Goal: Task Accomplishment & Management: Manage account settings

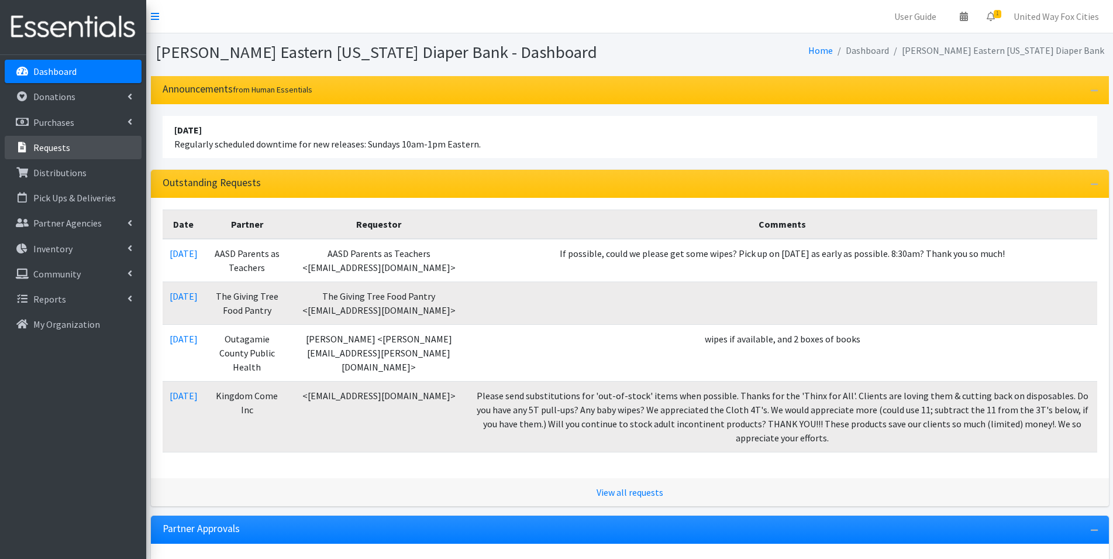
click at [65, 148] on p "Requests" at bounding box center [51, 148] width 37 height 12
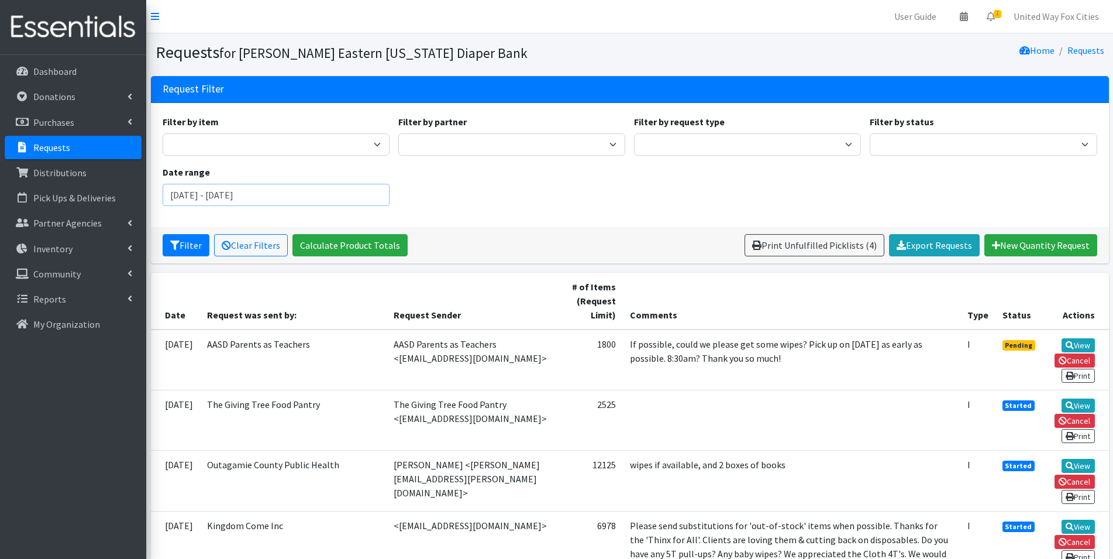
click at [318, 195] on input "[DATE] - [DATE]" at bounding box center [276, 195] width 227 height 22
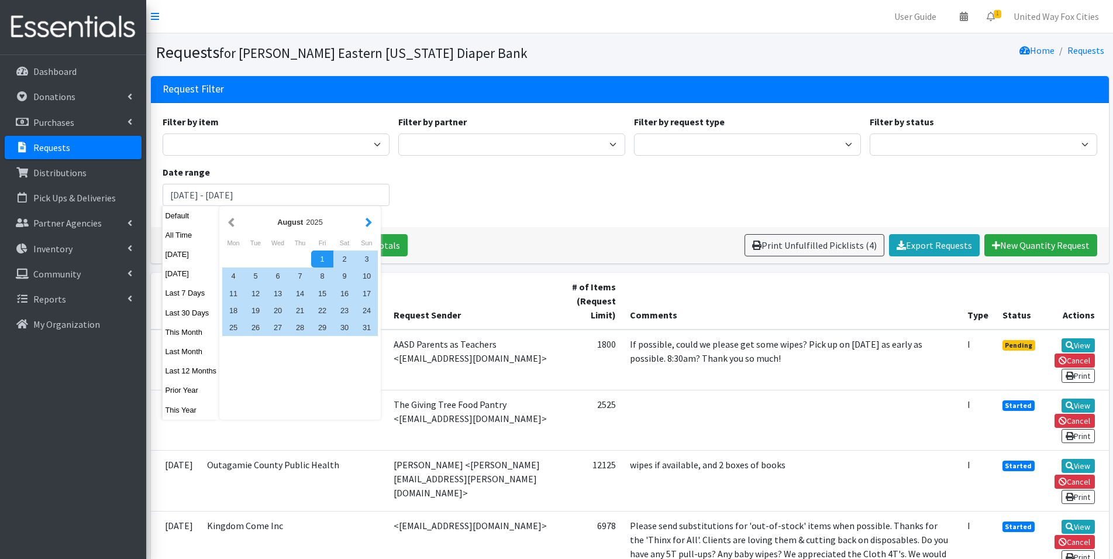
click at [371, 221] on button "button" at bounding box center [369, 222] width 12 height 15
click at [361, 294] on div "21" at bounding box center [367, 293] width 22 height 17
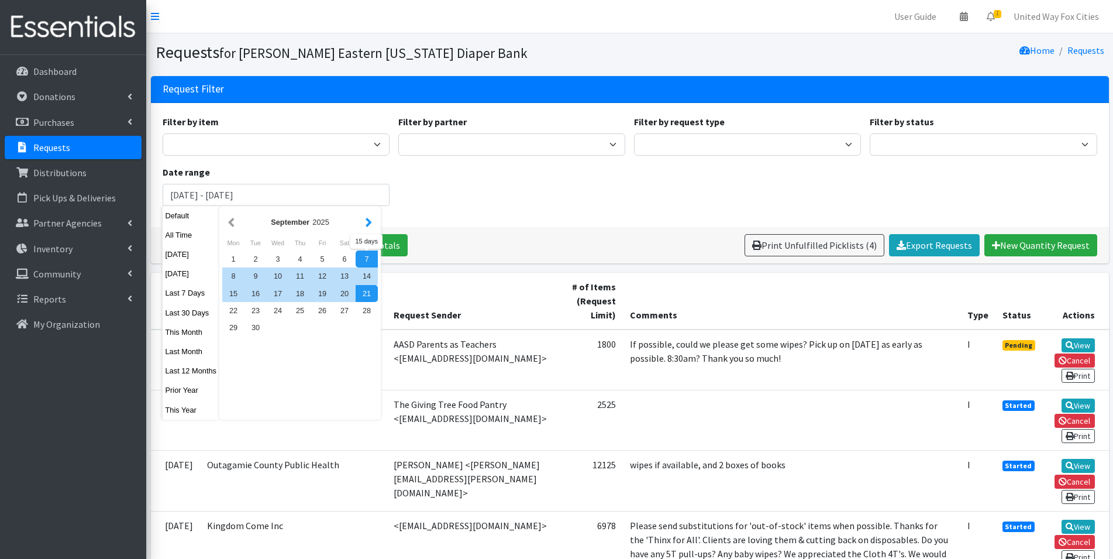
click at [367, 220] on button "button" at bounding box center [369, 222] width 12 height 15
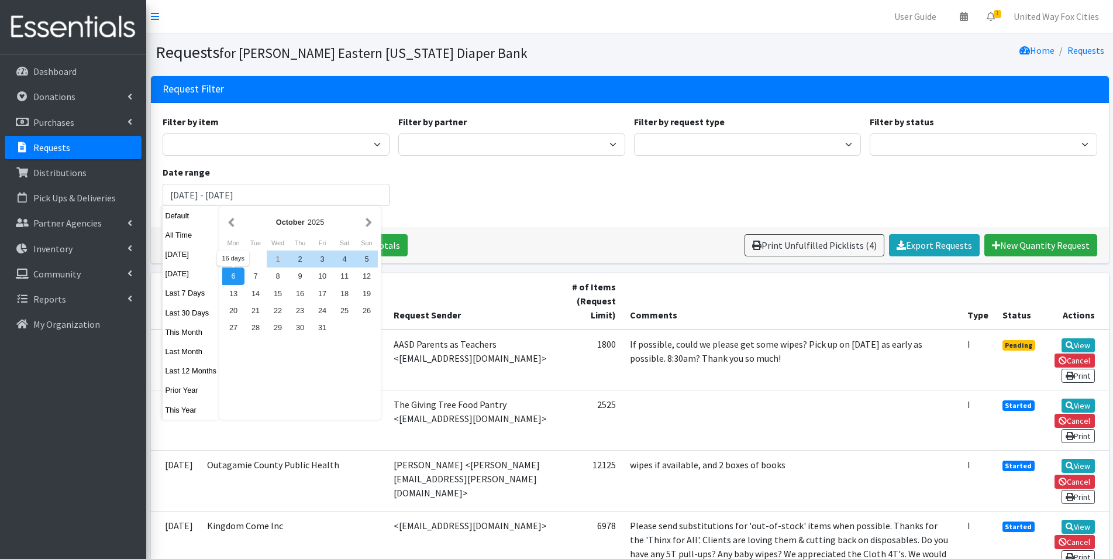
click at [232, 277] on div "6" at bounding box center [233, 275] width 22 height 17
type input "September 21, 2025 - October 6, 2025"
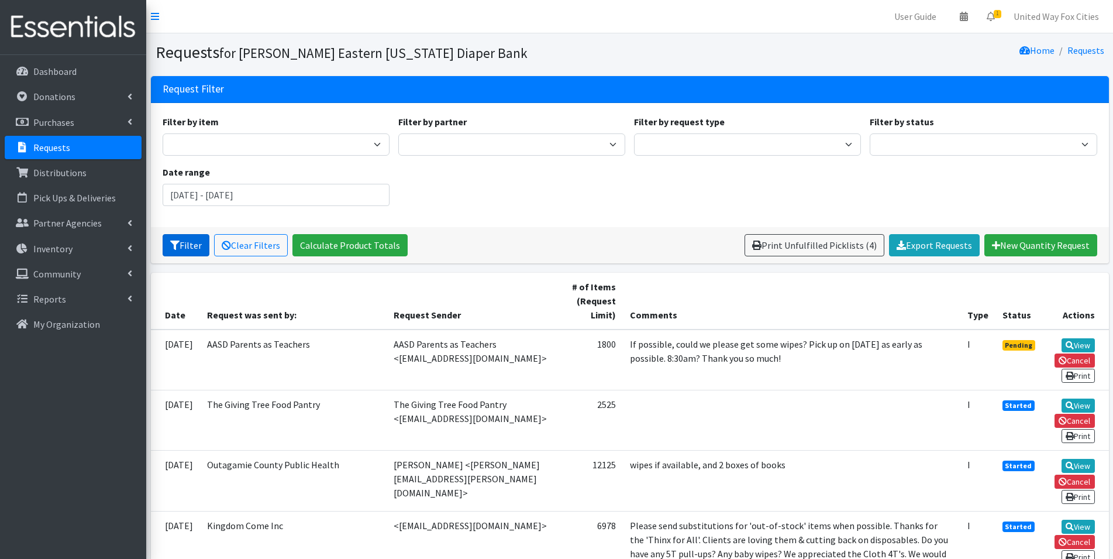
click at [184, 247] on button "Filter" at bounding box center [186, 245] width 47 height 22
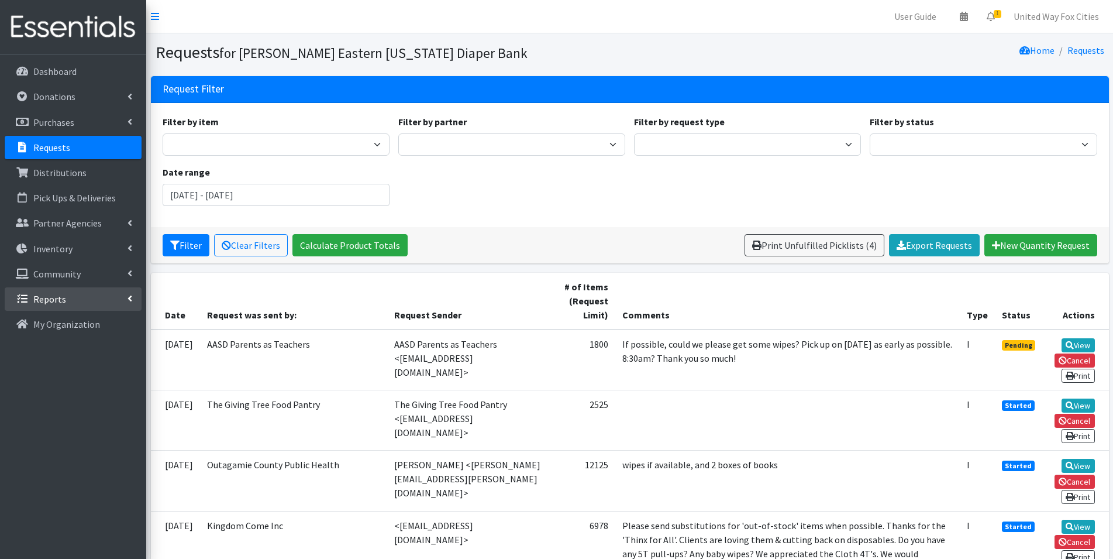
click at [123, 299] on link "Reports" at bounding box center [73, 298] width 137 height 23
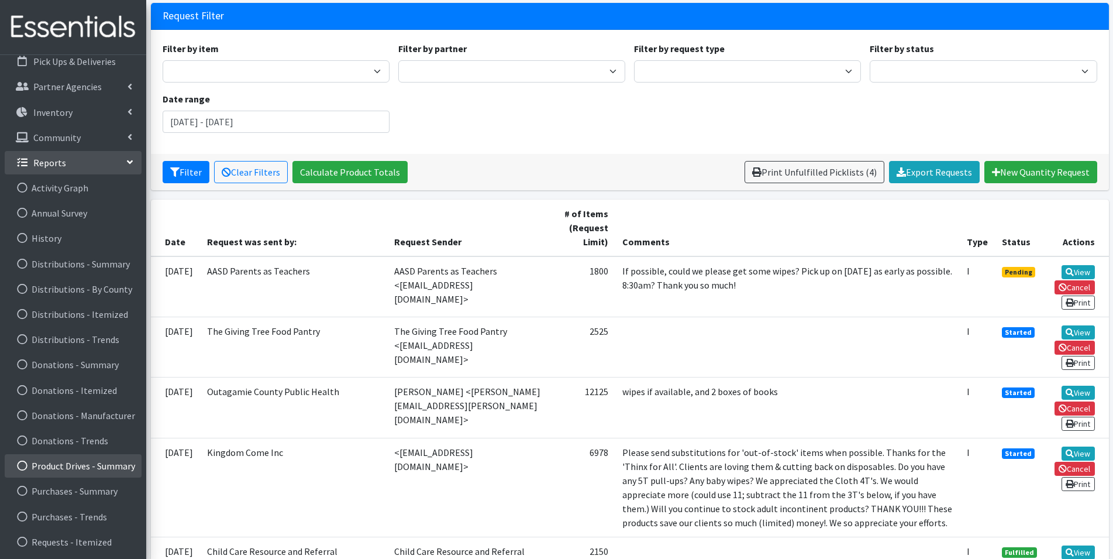
scroll to position [234, 0]
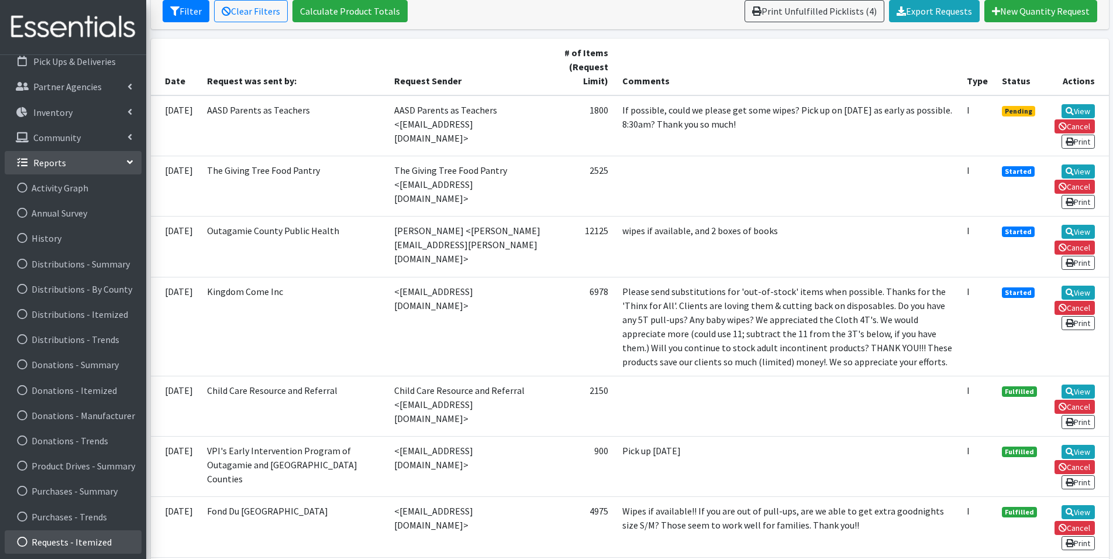
click at [108, 544] on link "Requests - Itemized" at bounding box center [73, 541] width 137 height 23
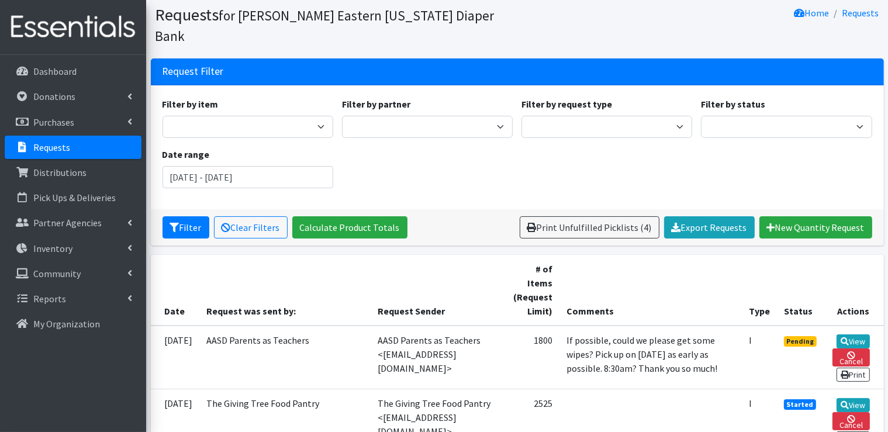
scroll to position [117, 0]
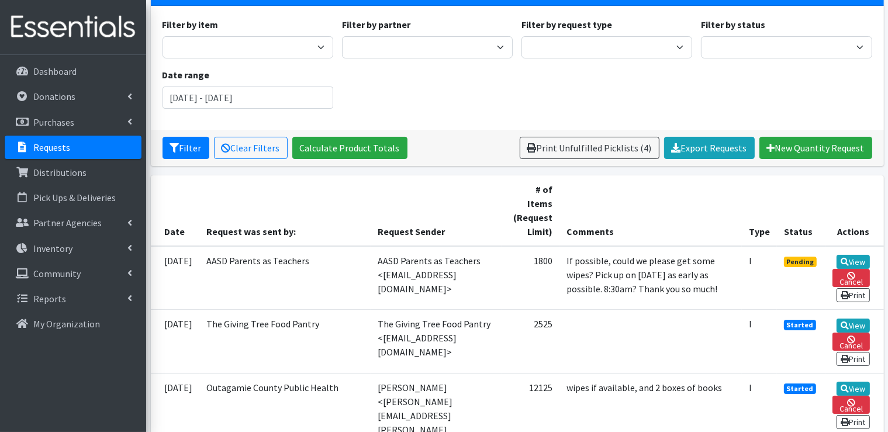
click at [61, 147] on p "Requests" at bounding box center [51, 148] width 37 height 12
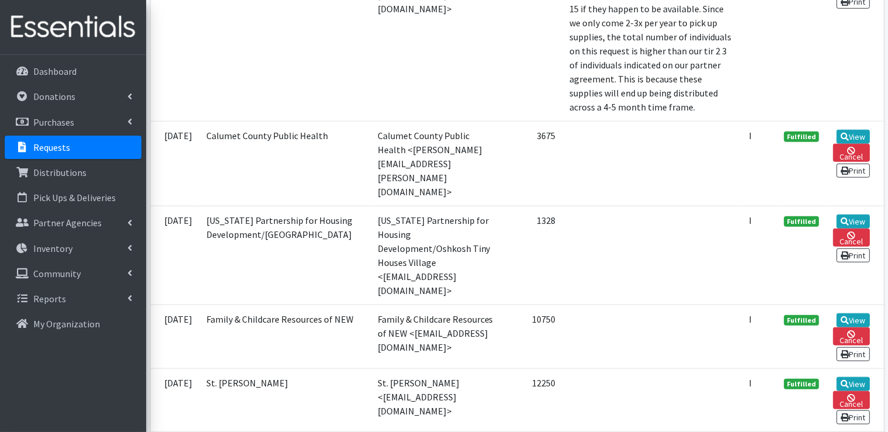
scroll to position [1170, 0]
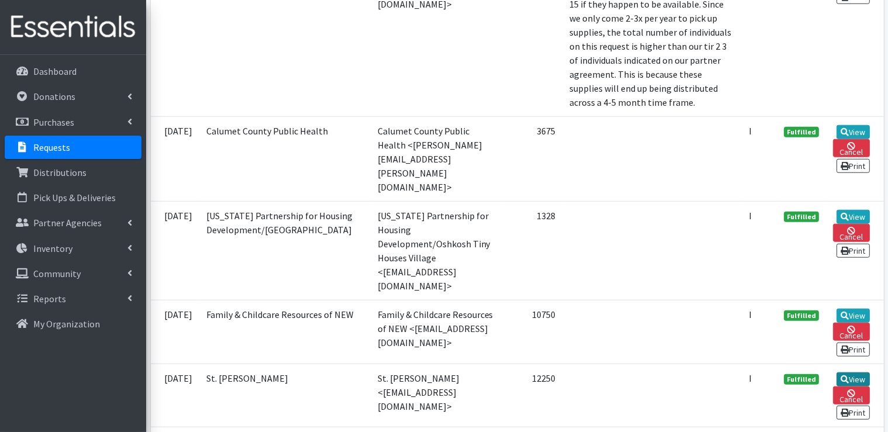
click at [857, 373] on link "View" at bounding box center [853, 380] width 33 height 14
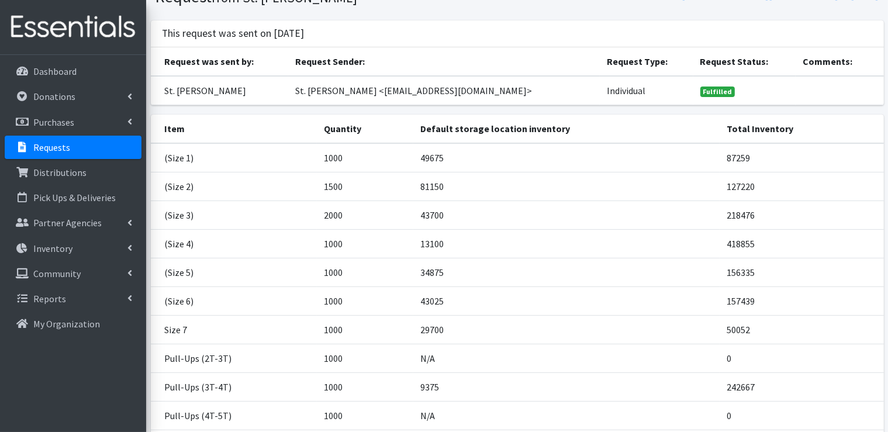
scroll to position [198, 0]
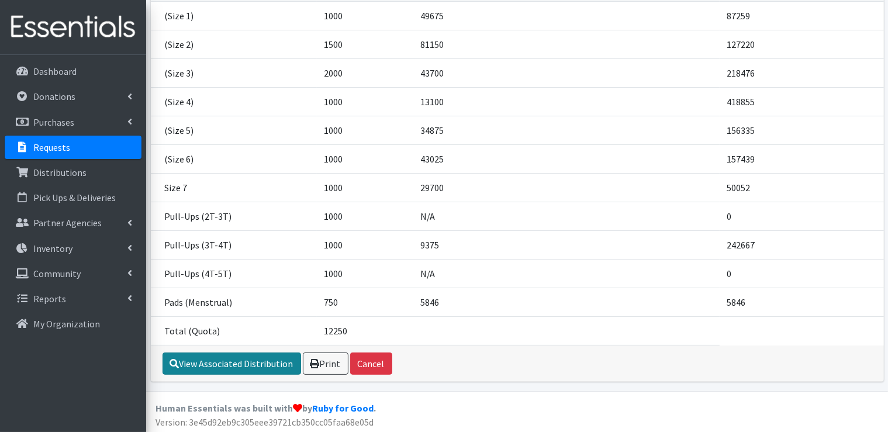
click at [228, 361] on link "View Associated Distribution" at bounding box center [232, 364] width 139 height 22
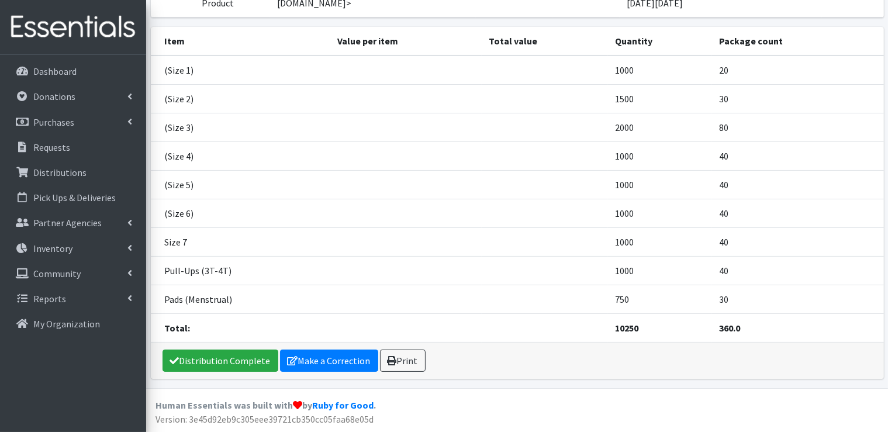
scroll to position [162, 0]
click at [70, 154] on link "Requests" at bounding box center [73, 147] width 137 height 23
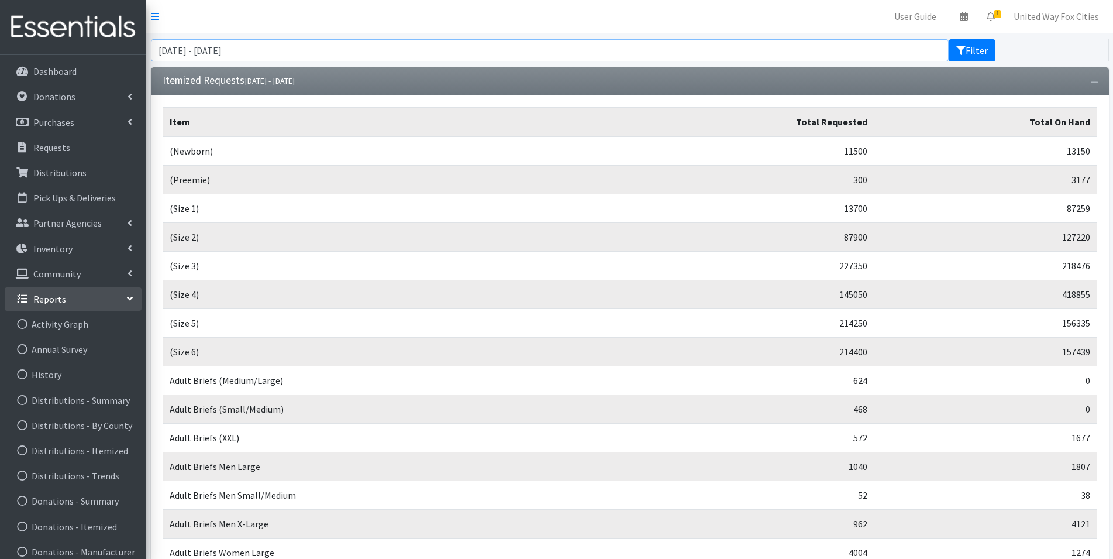
click at [337, 51] on input "[DATE] - [DATE]" at bounding box center [550, 50] width 798 height 22
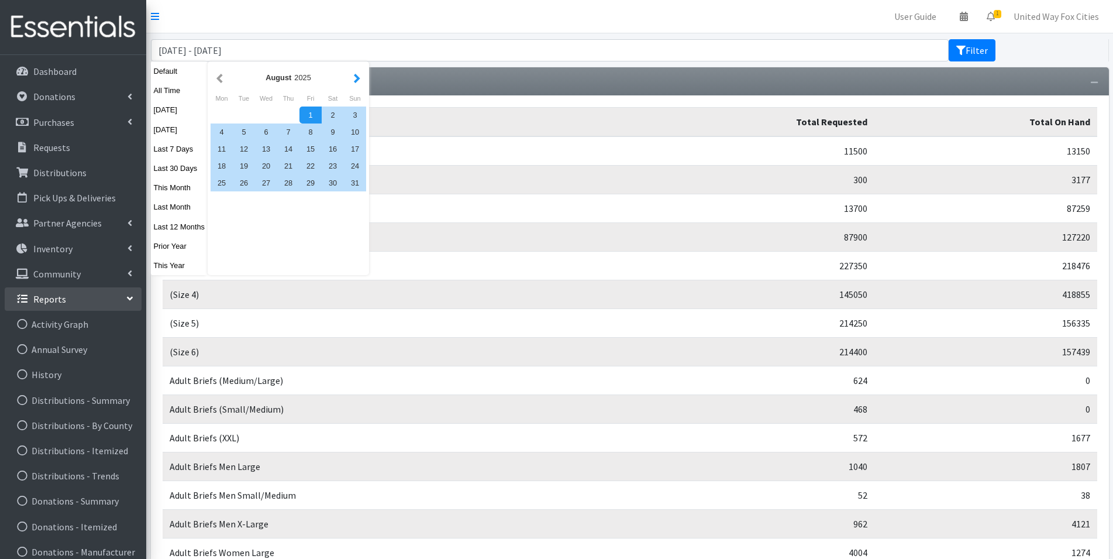
click at [358, 80] on button "button" at bounding box center [357, 77] width 12 height 15
click at [357, 153] on div "21" at bounding box center [355, 148] width 22 height 17
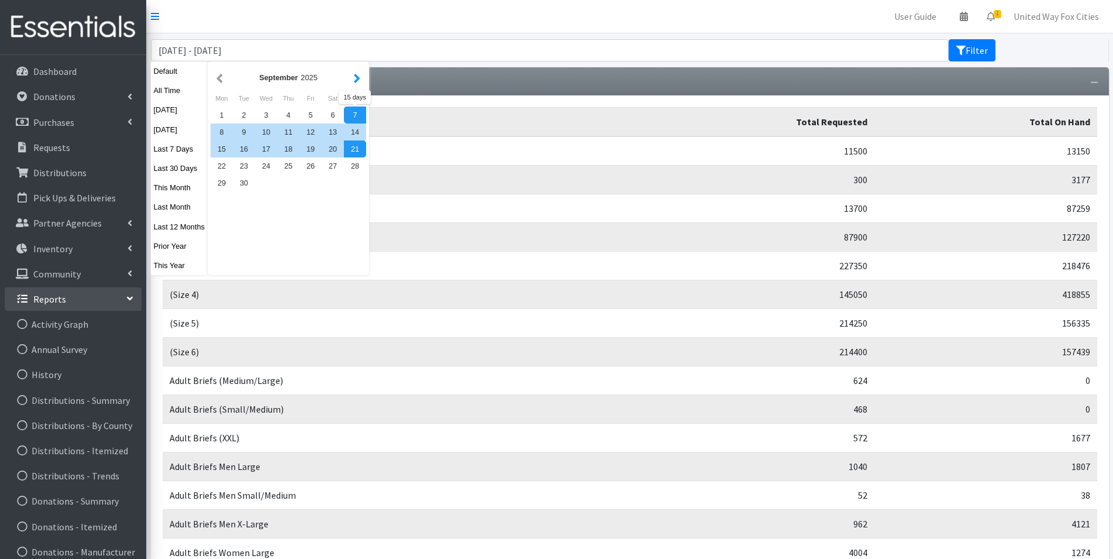
click at [359, 77] on button "button" at bounding box center [357, 77] width 12 height 15
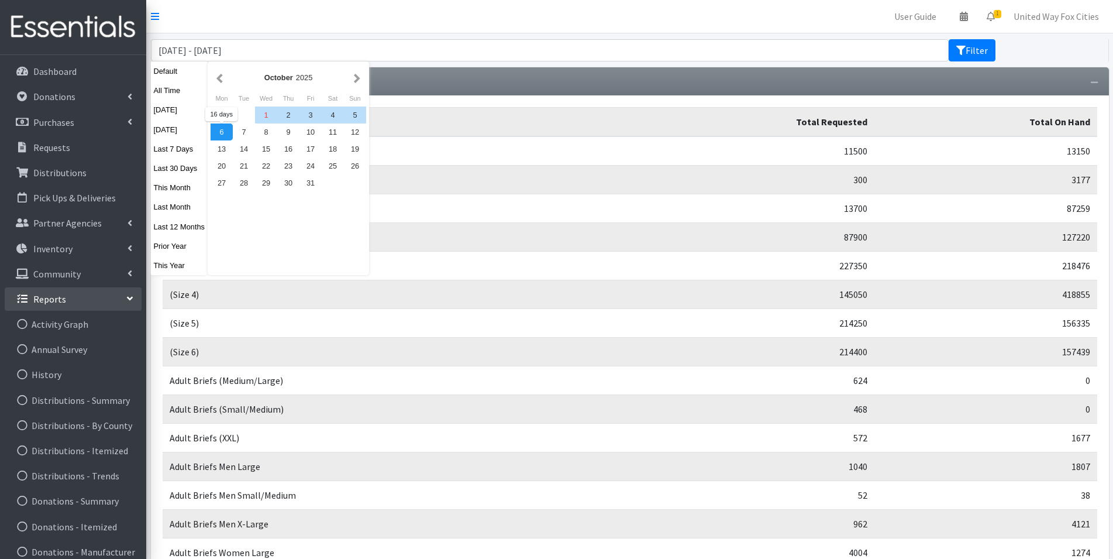
click at [223, 136] on div "6" at bounding box center [222, 131] width 22 height 17
type input "[DATE] - [DATE]"
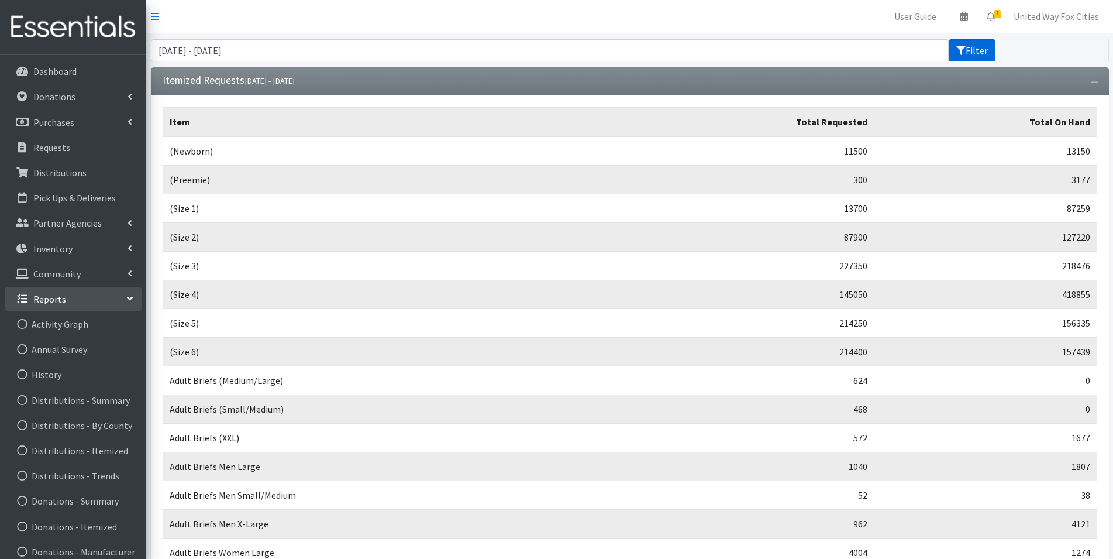
click at [977, 55] on button "Filter" at bounding box center [972, 50] width 47 height 22
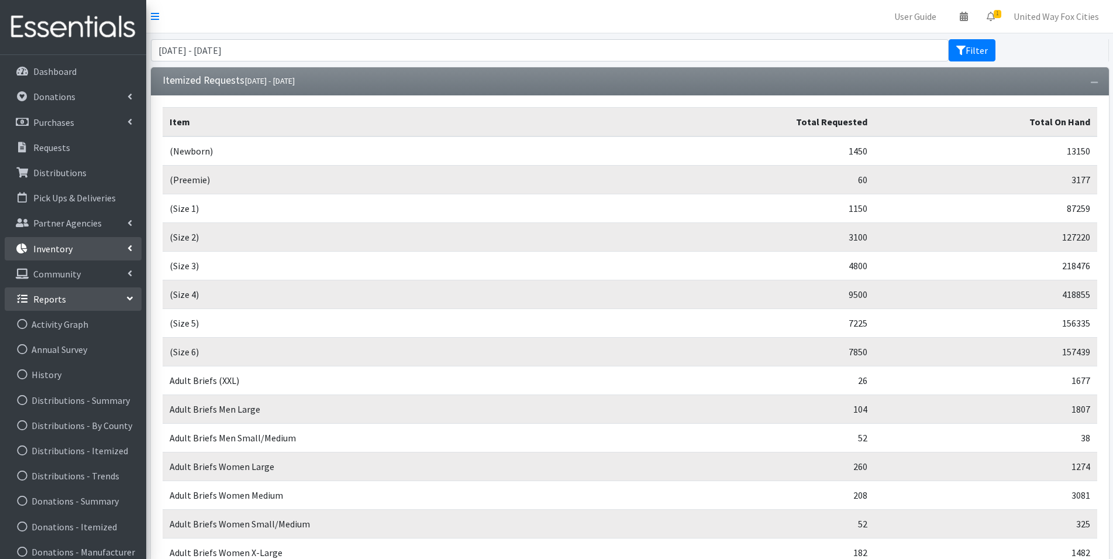
click at [125, 251] on link "Inventory" at bounding box center [73, 248] width 137 height 23
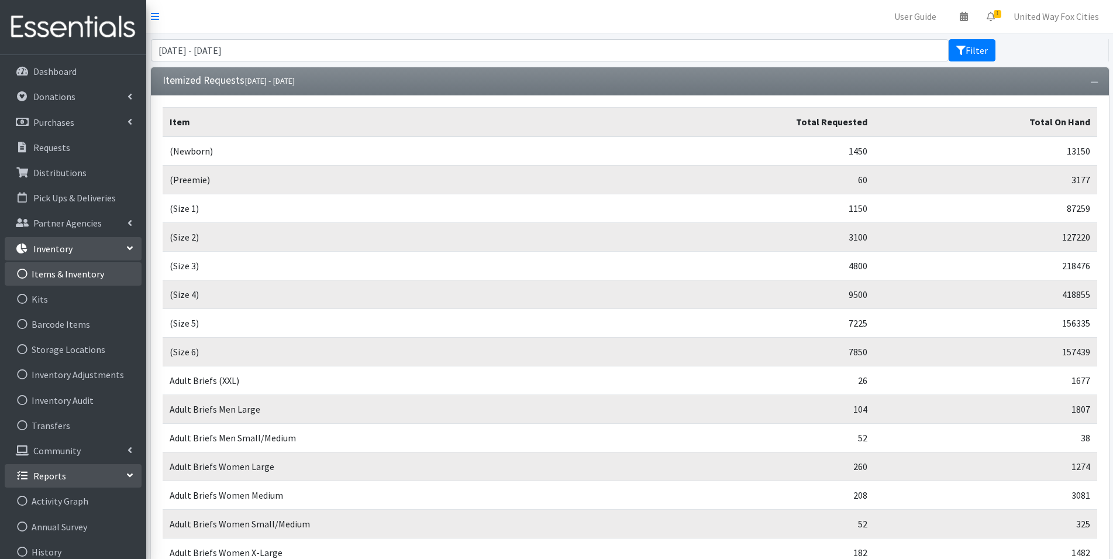
click at [86, 277] on link "Items & Inventory" at bounding box center [73, 273] width 137 height 23
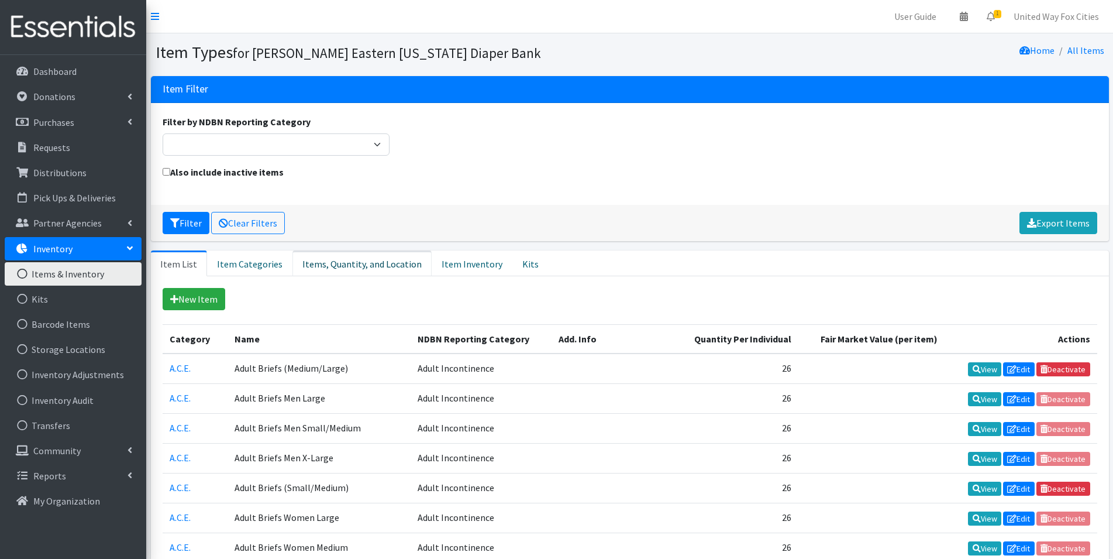
click at [346, 264] on link "Items, Quantity, and Location" at bounding box center [361, 263] width 139 height 26
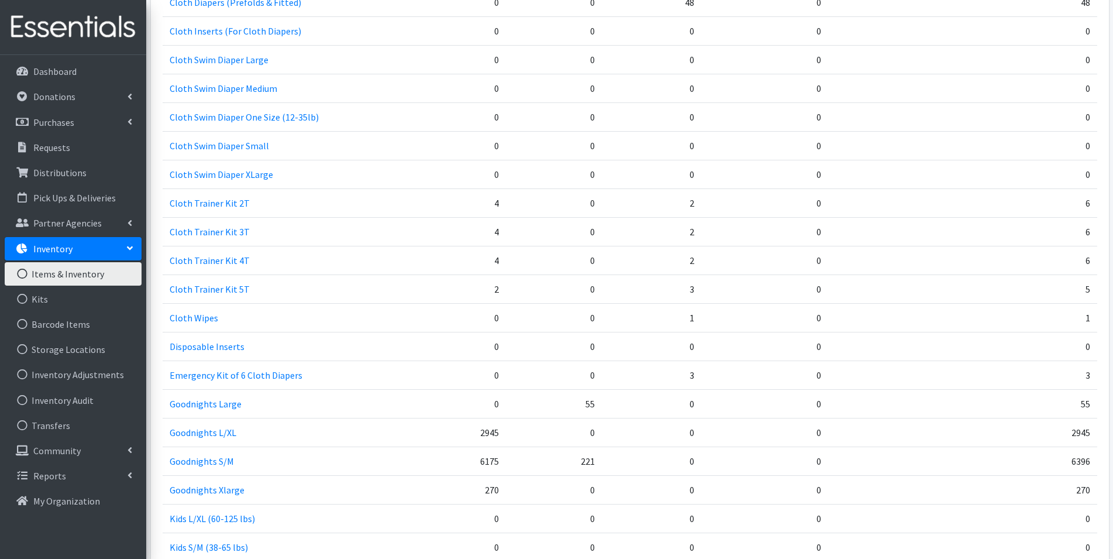
scroll to position [760, 0]
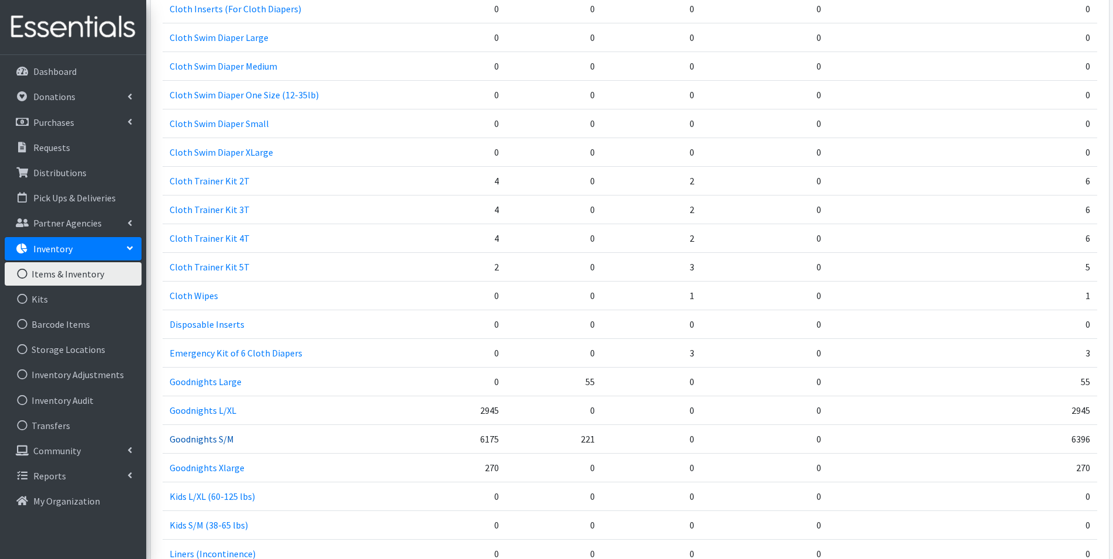
click at [203, 442] on link "Goodnights S/M" at bounding box center [202, 439] width 64 height 12
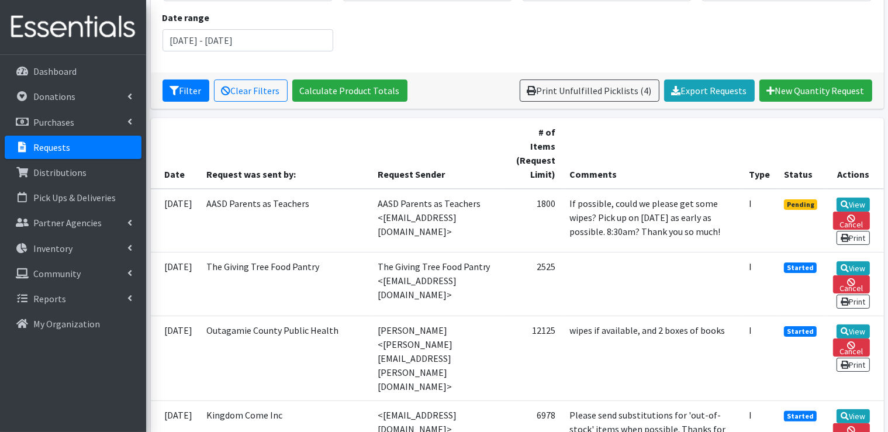
scroll to position [175, 0]
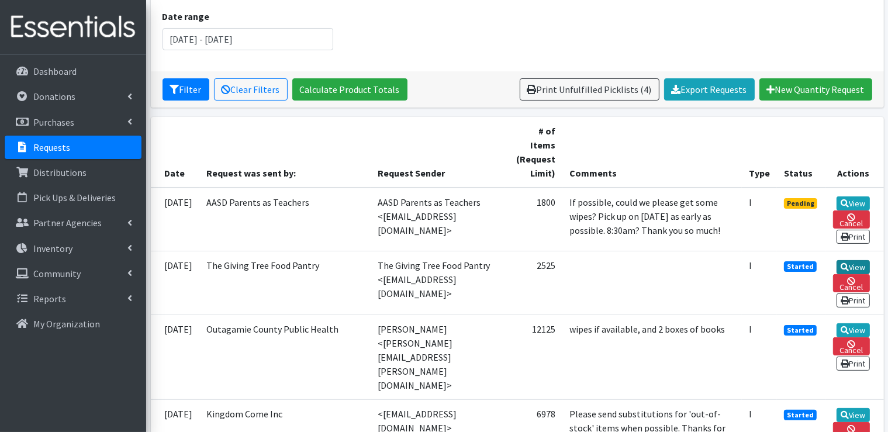
click at [860, 260] on link "View" at bounding box center [853, 267] width 33 height 14
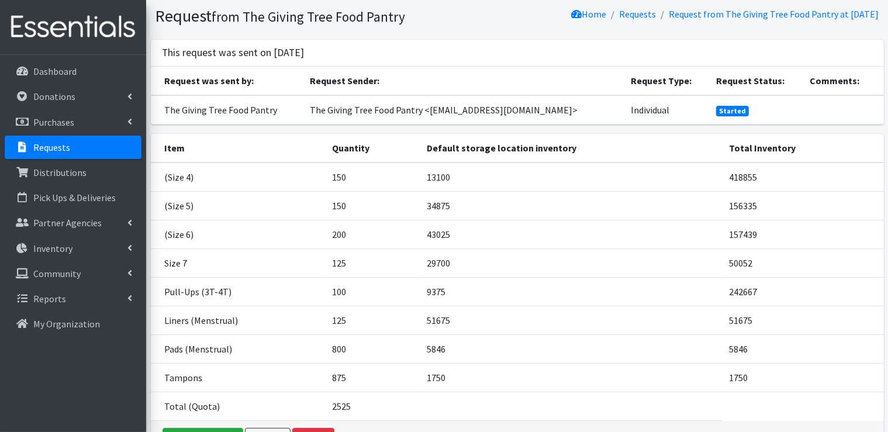
scroll to position [58, 0]
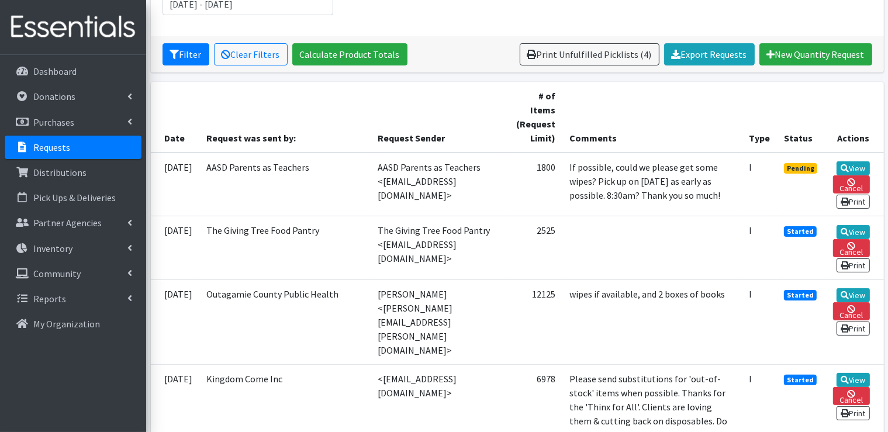
scroll to position [233, 0]
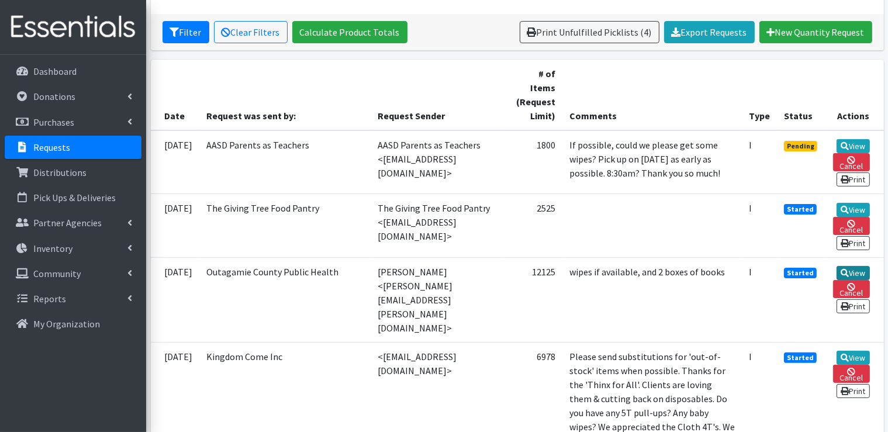
click at [854, 266] on link "View" at bounding box center [853, 273] width 33 height 14
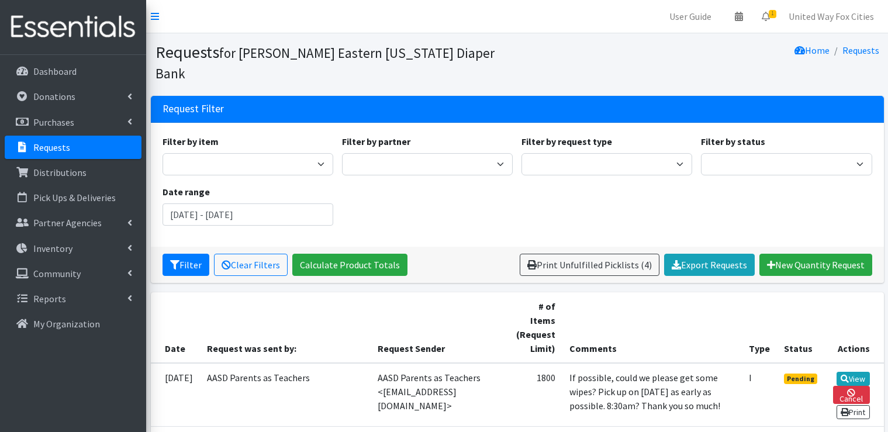
scroll to position [233, 0]
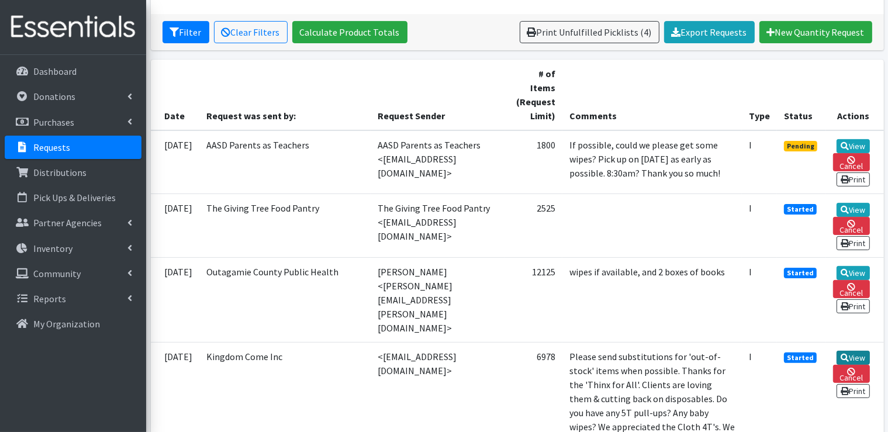
click at [861, 351] on link "View" at bounding box center [853, 358] width 33 height 14
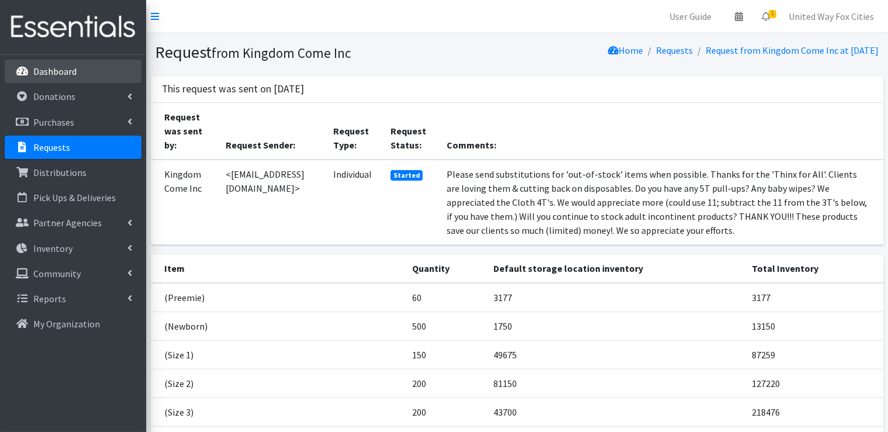
click at [50, 77] on p "Dashboard" at bounding box center [54, 72] width 43 height 12
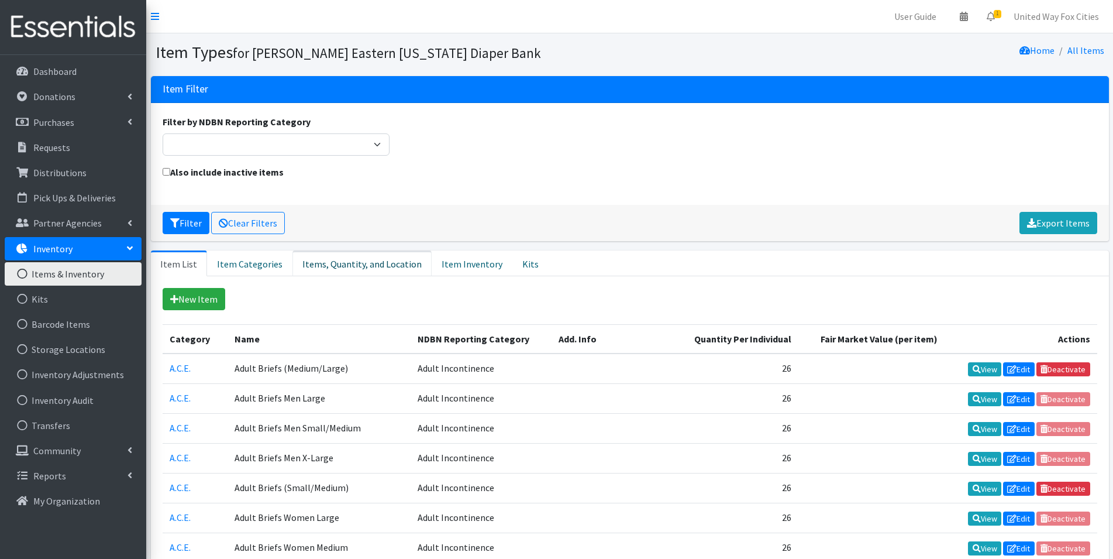
click at [350, 263] on link "Items, Quantity, and Location" at bounding box center [361, 263] width 139 height 26
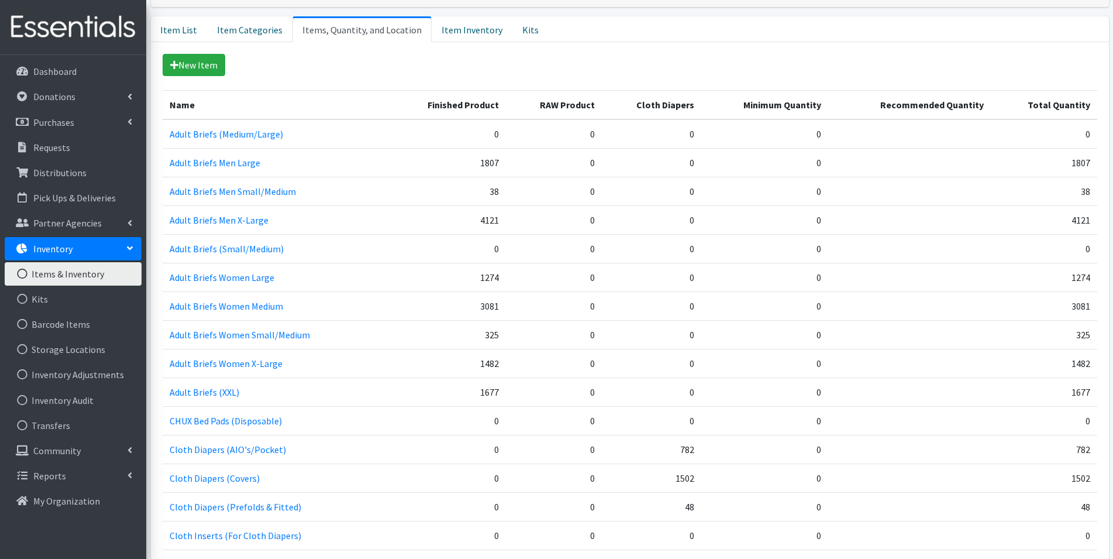
scroll to position [58, 0]
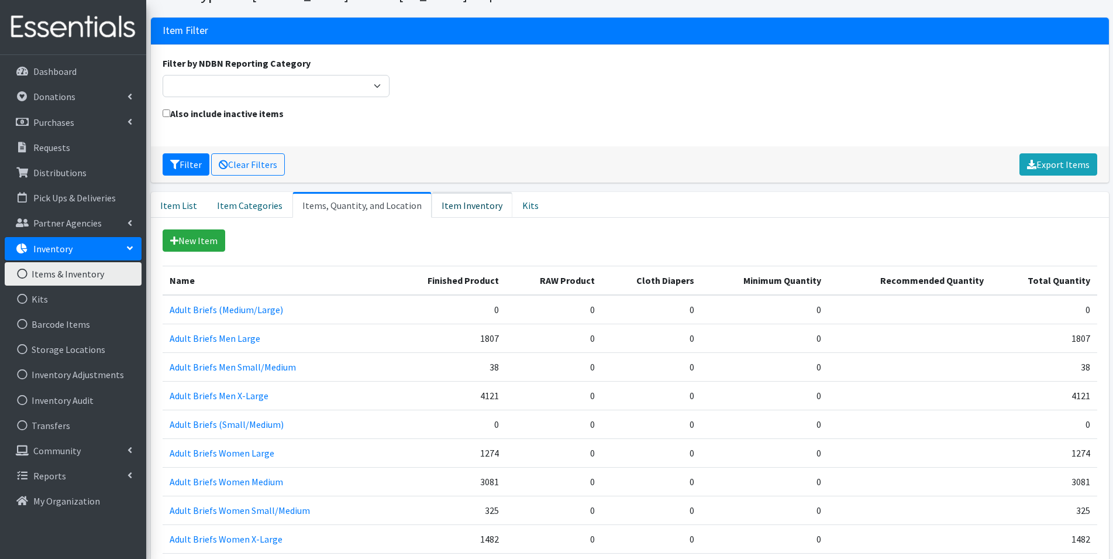
click at [447, 207] on link "Item Inventory" at bounding box center [472, 205] width 81 height 26
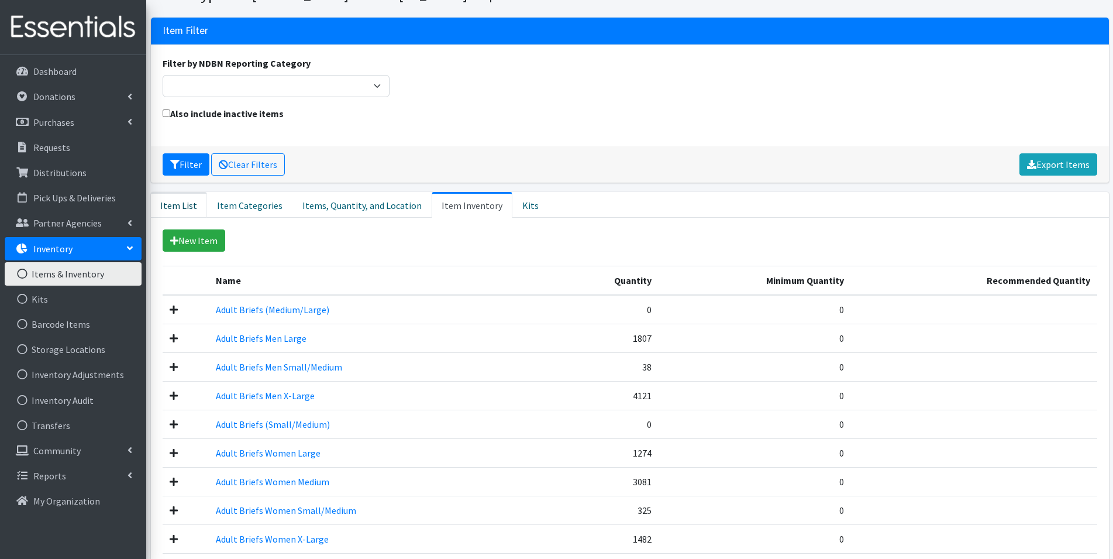
click at [185, 209] on link "Item List" at bounding box center [179, 205] width 56 height 26
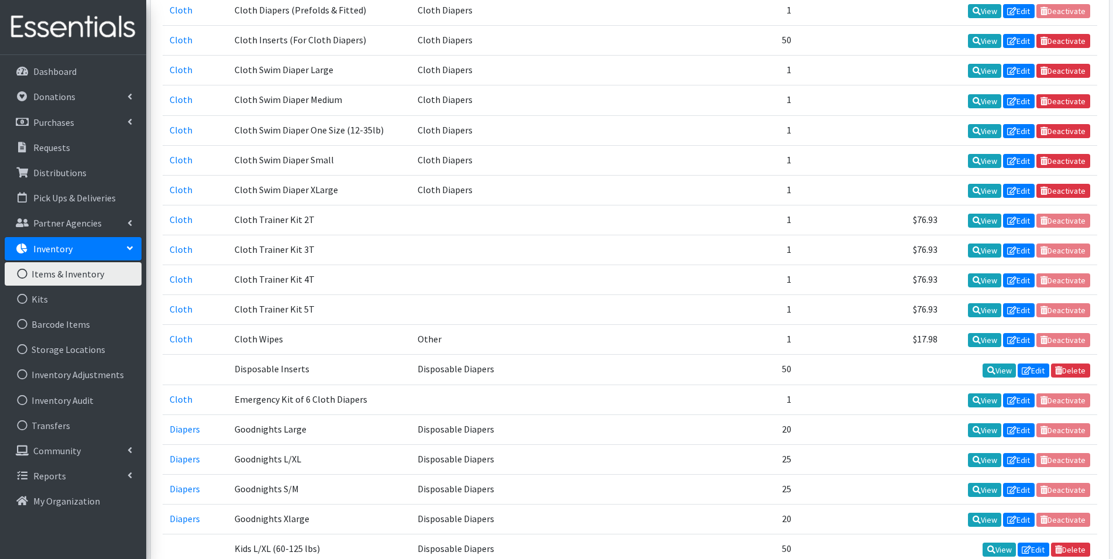
scroll to position [877, 0]
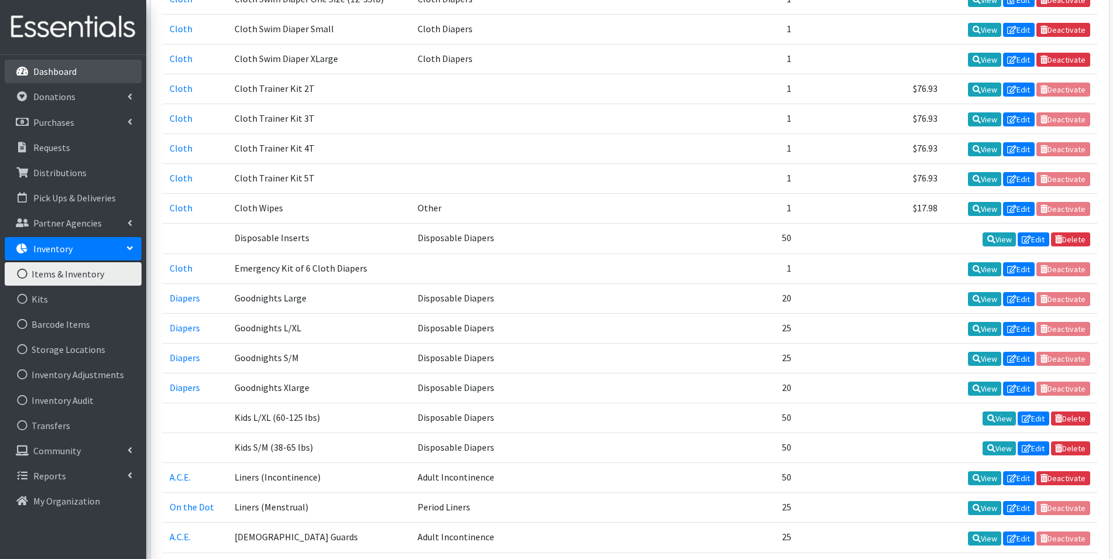
click at [53, 70] on p "Dashboard" at bounding box center [54, 72] width 43 height 12
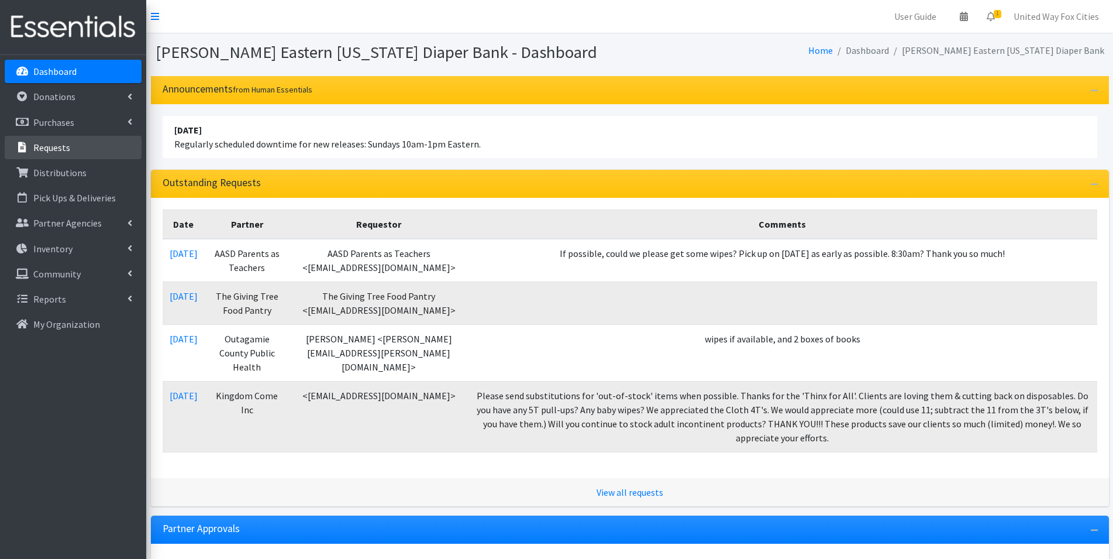
click at [71, 147] on link "Requests" at bounding box center [73, 147] width 137 height 23
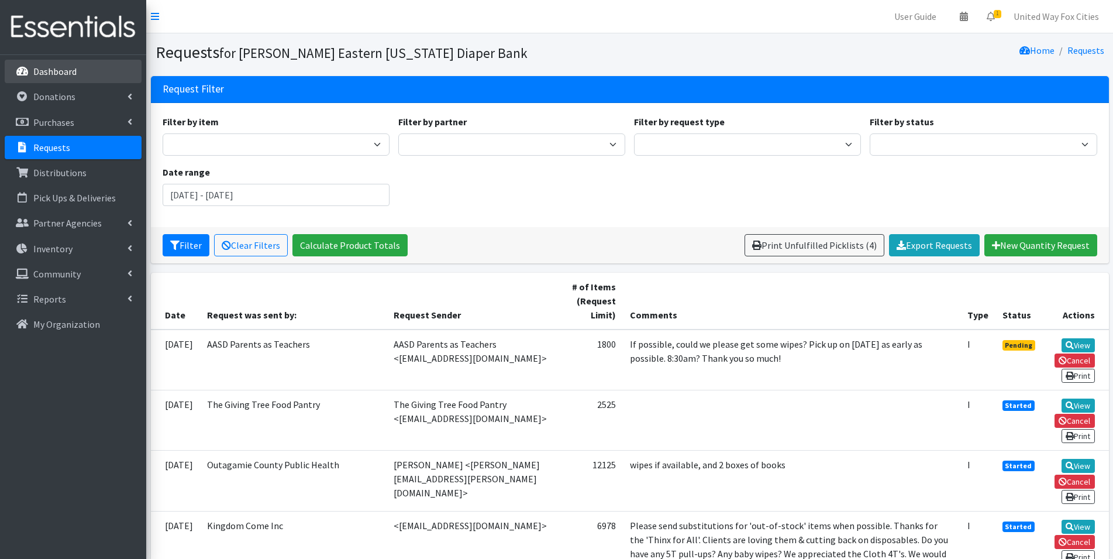
click at [63, 71] on p "Dashboard" at bounding box center [54, 72] width 43 height 12
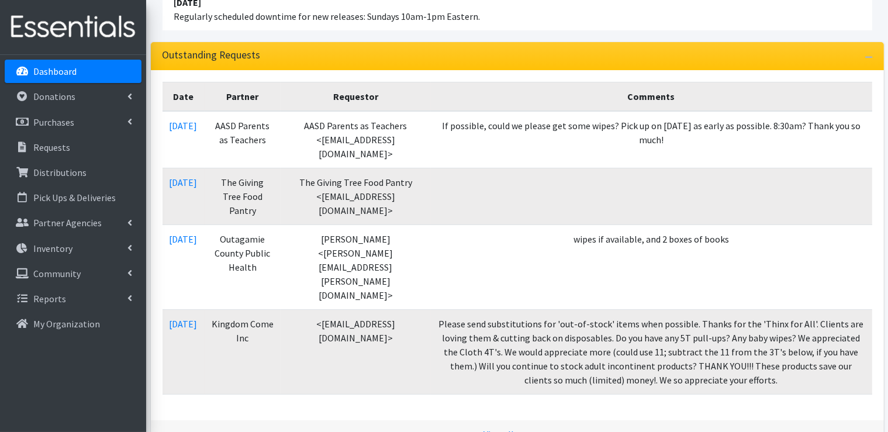
scroll to position [175, 0]
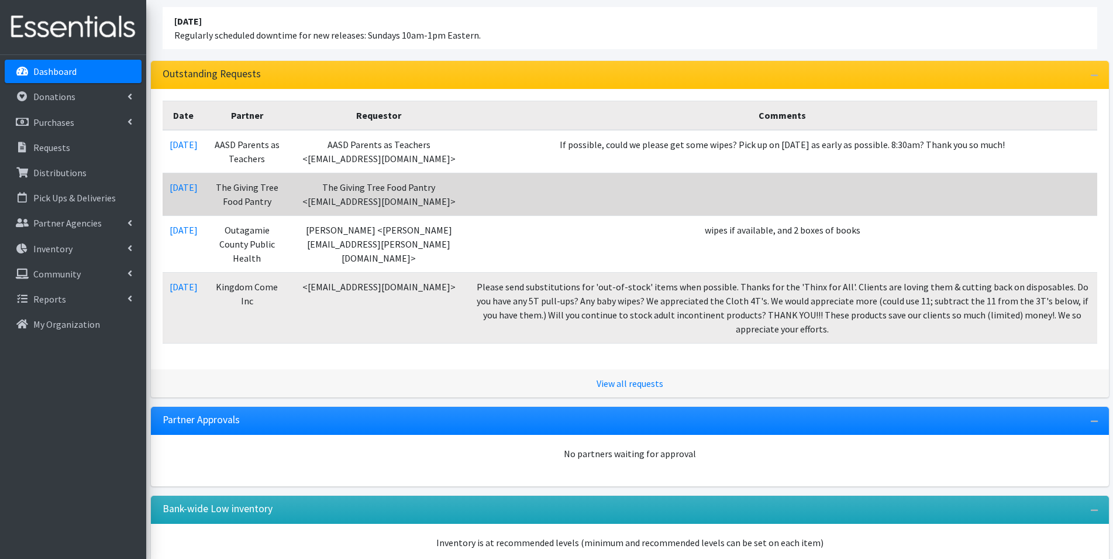
scroll to position [117, 0]
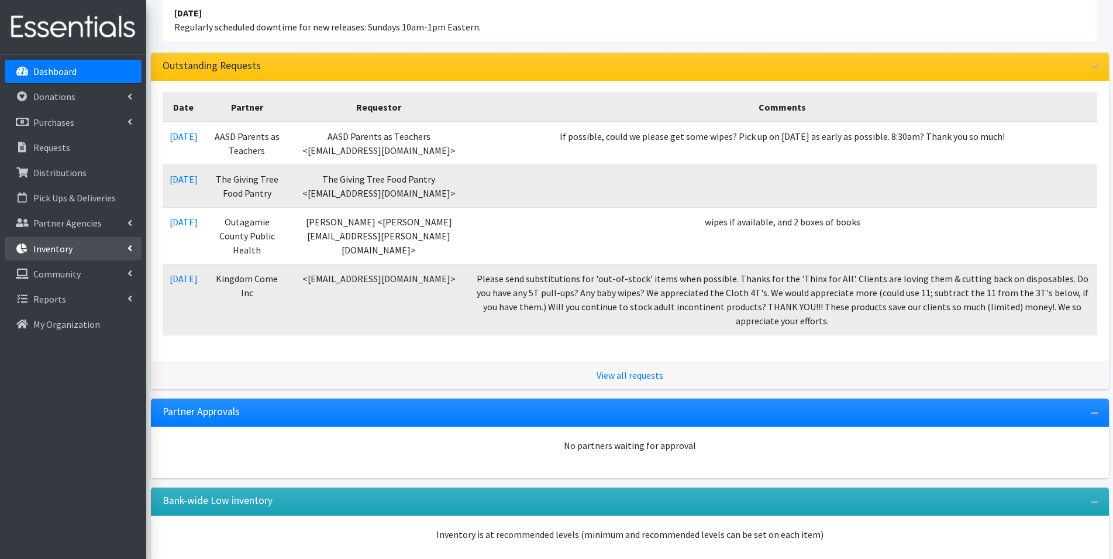
click at [126, 250] on link "Inventory" at bounding box center [73, 248] width 137 height 23
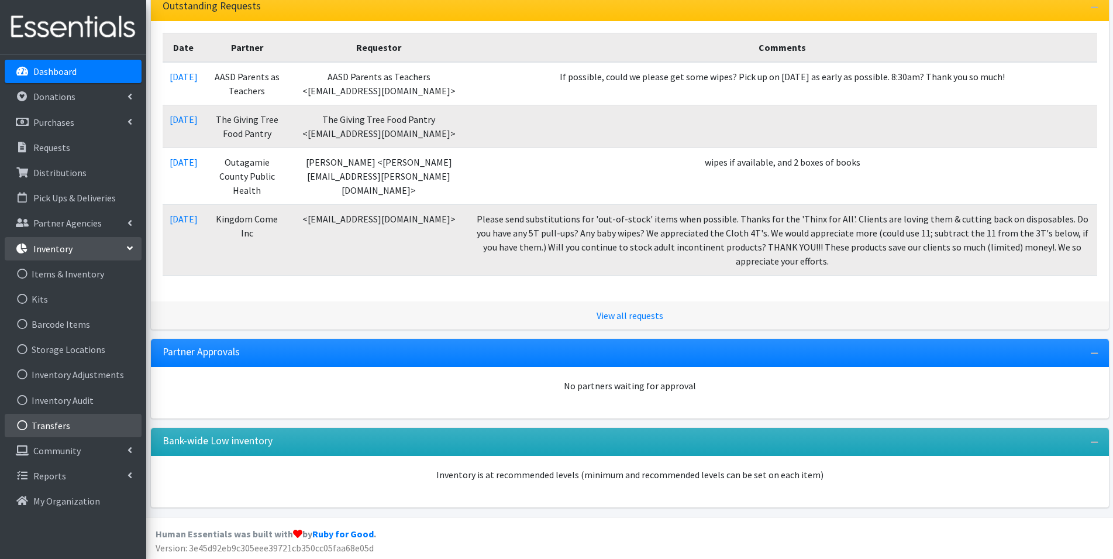
scroll to position [178, 0]
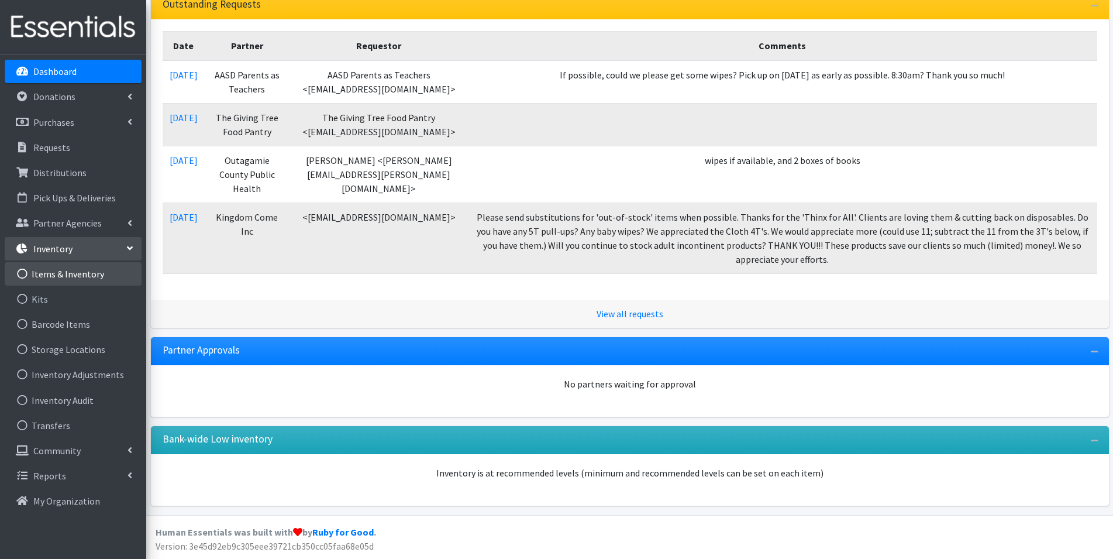
click at [74, 278] on link "Items & Inventory" at bounding box center [73, 273] width 137 height 23
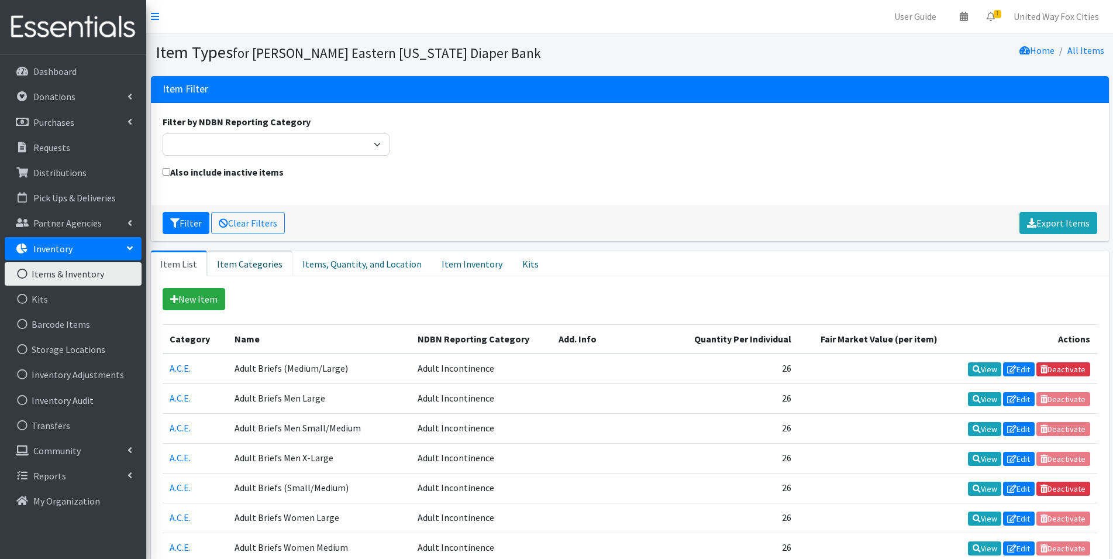
click at [225, 268] on link "Item Categories" at bounding box center [249, 263] width 85 height 26
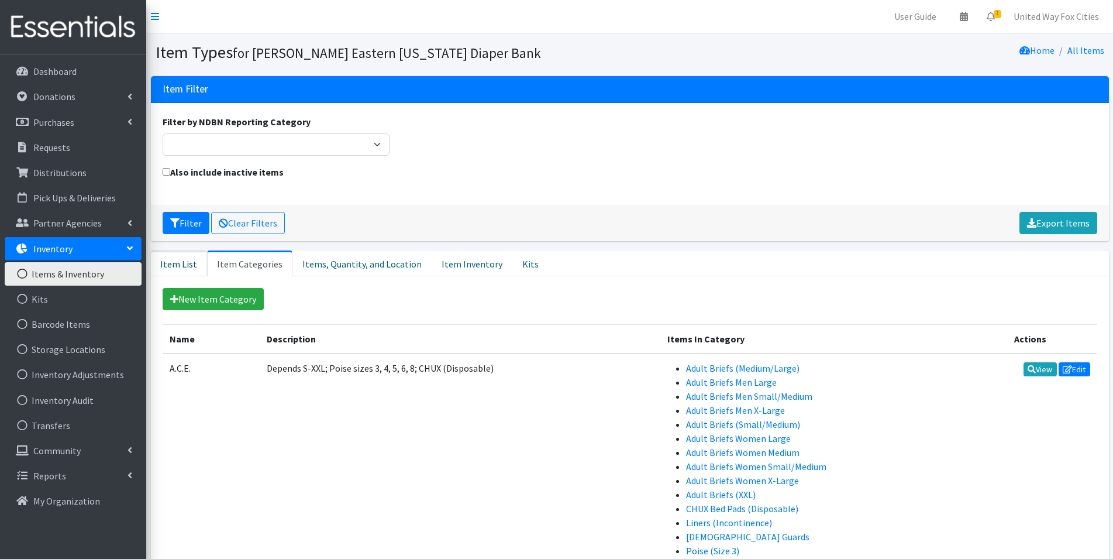
click at [176, 270] on link "Item List" at bounding box center [179, 263] width 56 height 26
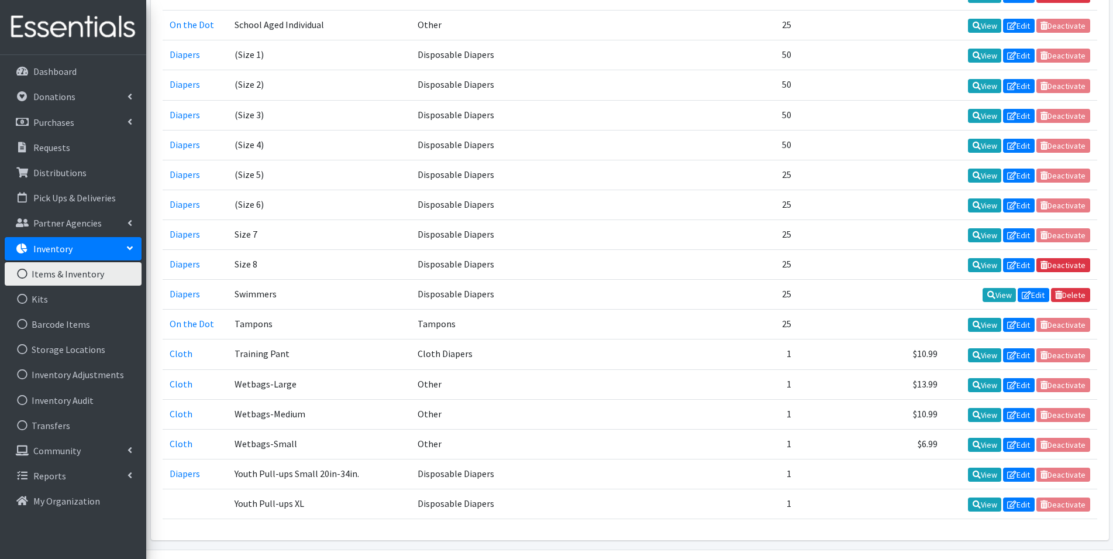
scroll to position [1872, 0]
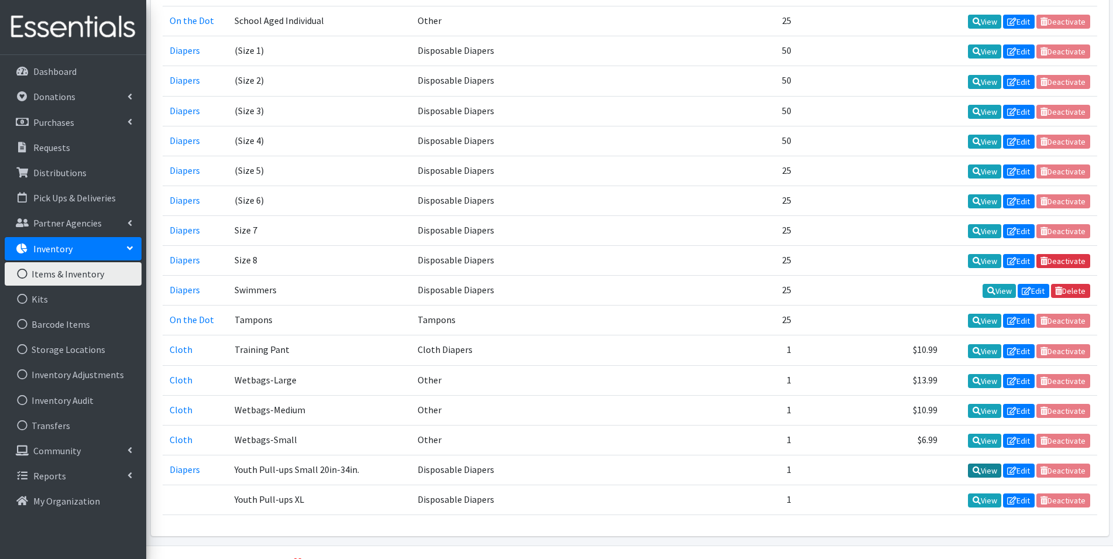
click at [981, 471] on link "View" at bounding box center [984, 470] width 33 height 14
click at [1021, 471] on link "Edit" at bounding box center [1019, 470] width 32 height 14
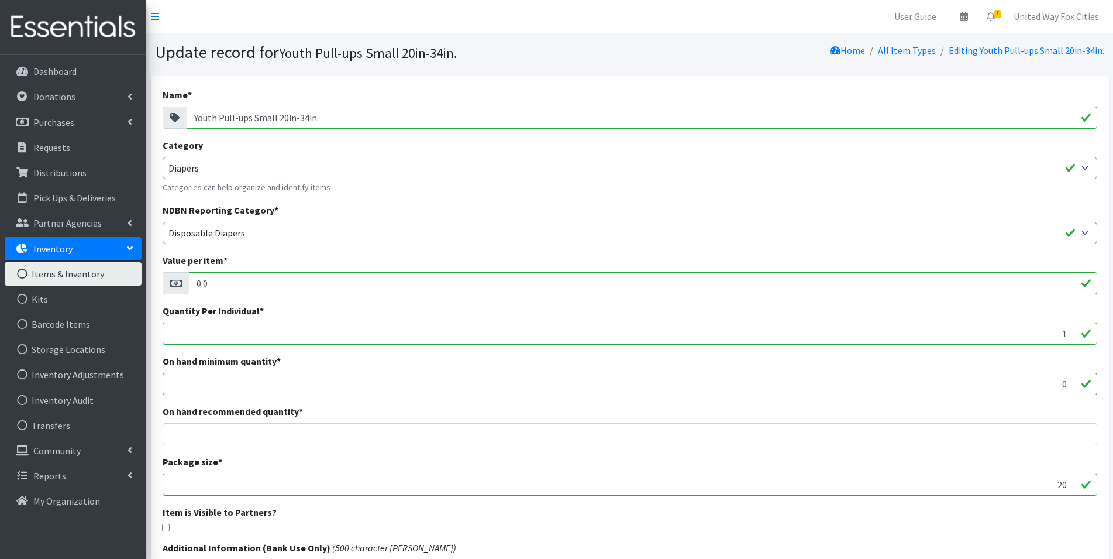
click at [320, 119] on input "Youth Pull-ups Small 20in-34in." at bounding box center [642, 117] width 911 height 22
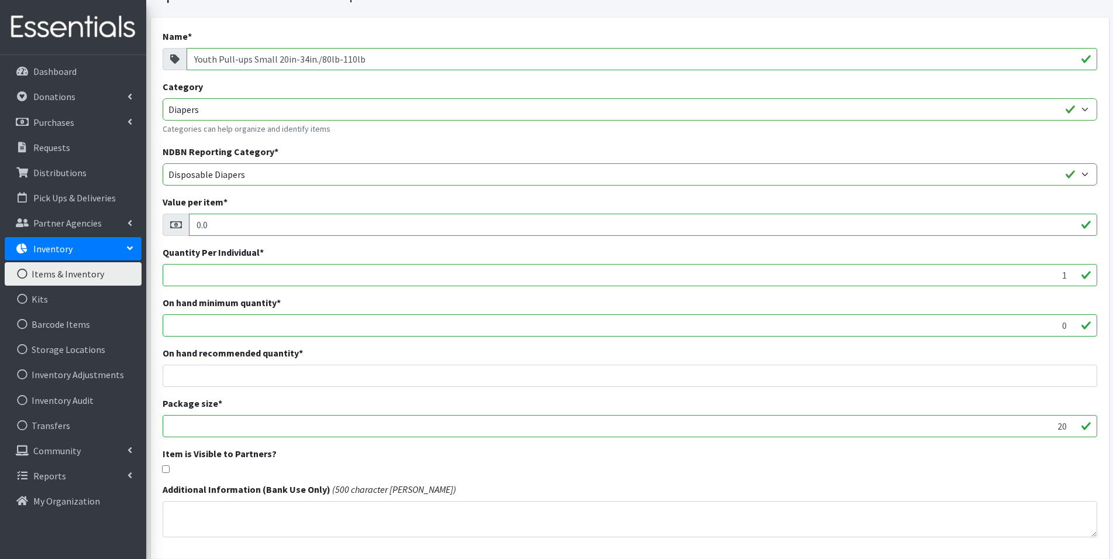
scroll to position [117, 0]
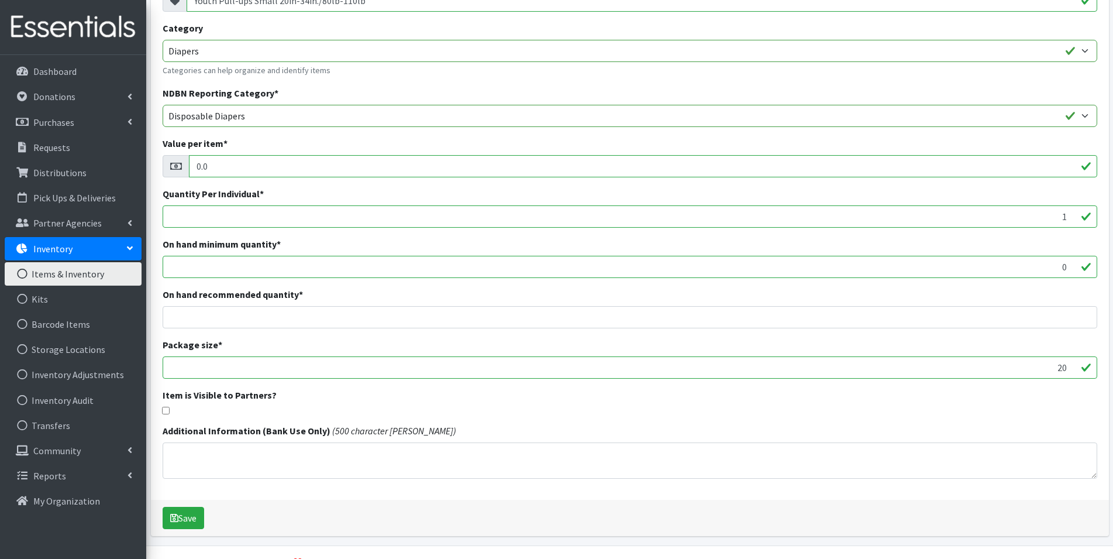
type input "Youth Pull-ups Small 20in-34in./80lb-110lb"
click at [168, 409] on input "checkbox" at bounding box center [166, 410] width 8 height 8
checkbox input "true"
click at [192, 524] on button "Save" at bounding box center [184, 517] width 42 height 22
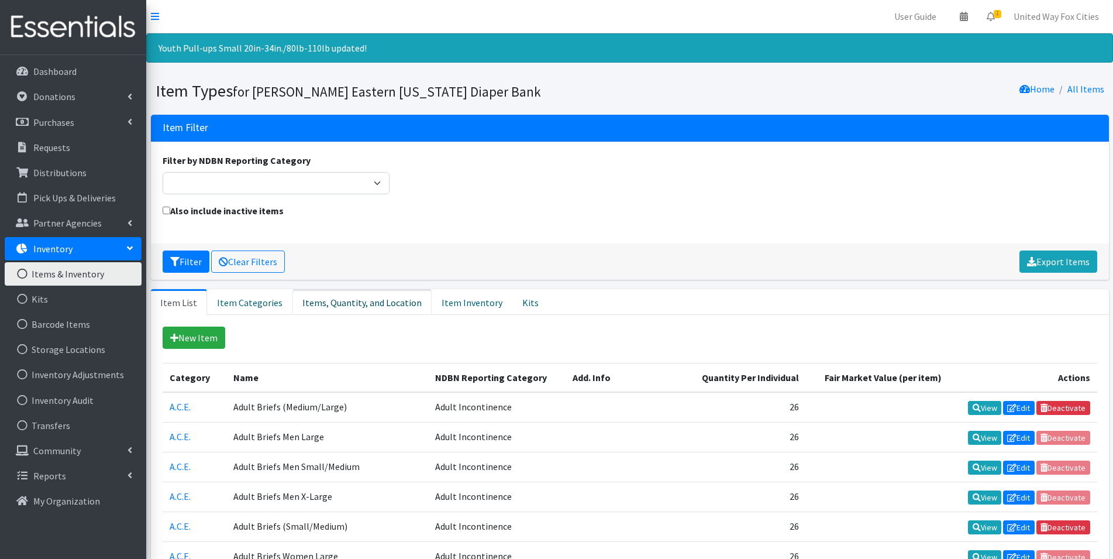
click at [341, 307] on link "Items, Quantity, and Location" at bounding box center [361, 302] width 139 height 26
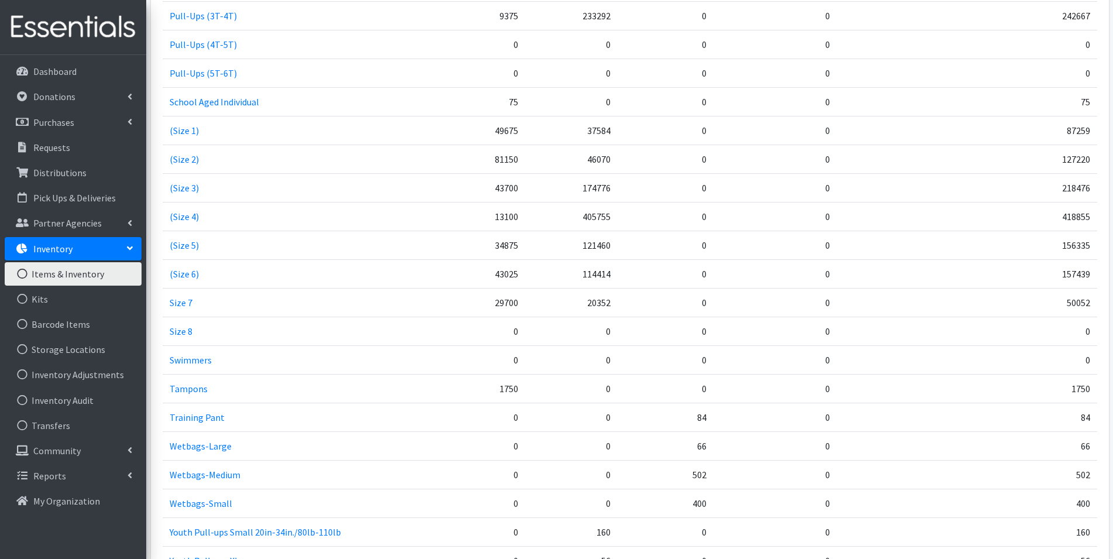
scroll to position [1857, 0]
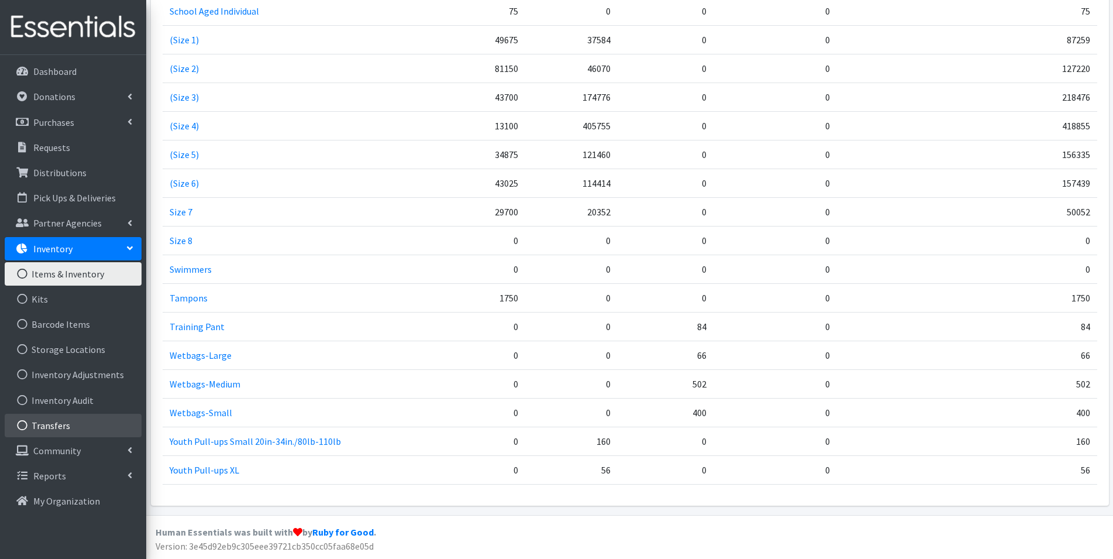
click at [68, 423] on link "Transfers" at bounding box center [73, 424] width 137 height 23
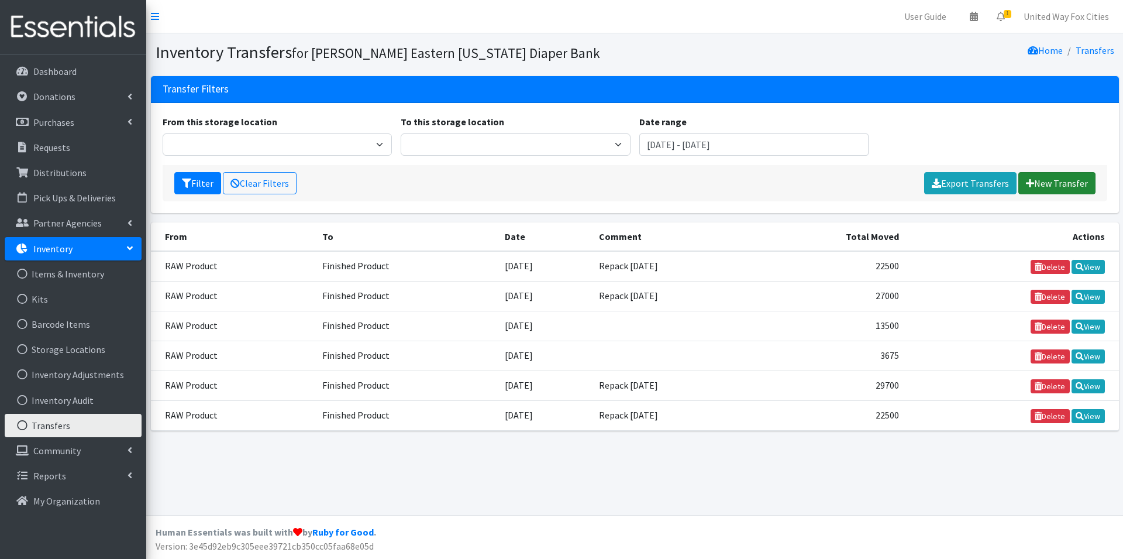
click at [1057, 187] on link "New Transfer" at bounding box center [1056, 183] width 77 height 22
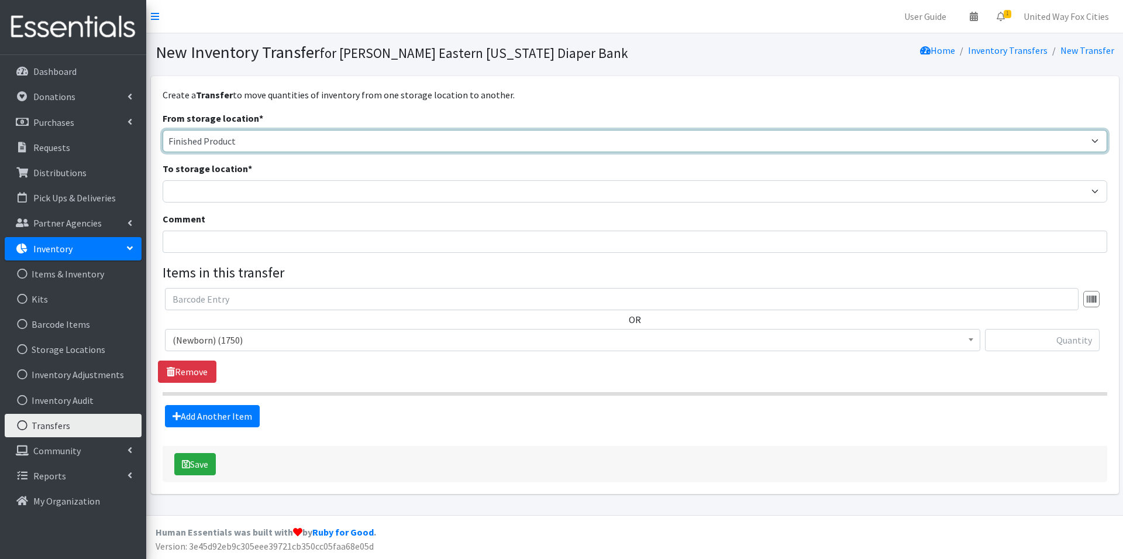
click at [326, 143] on select "Cloth Diapers Finished Product RAW Product" at bounding box center [635, 141] width 945 height 22
select select "448"
click at [163, 130] on select "Cloth Diapers Finished Product RAW Product" at bounding box center [635, 141] width 945 height 22
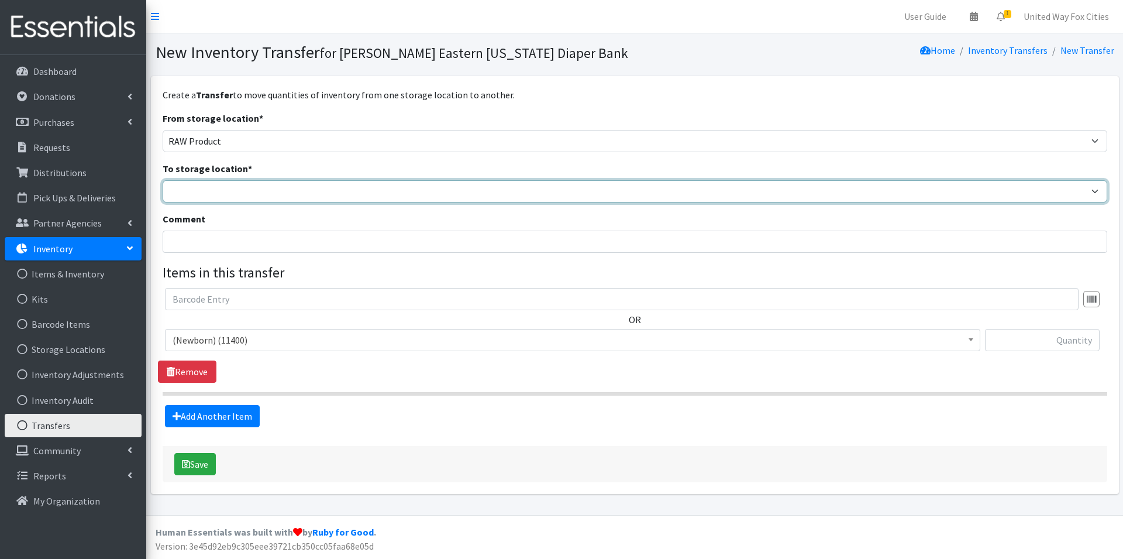
click at [235, 190] on select "Cloth Diapers Finished Product RAW Product" at bounding box center [635, 191] width 945 height 22
select select "447"
click at [163, 180] on select "Cloth Diapers Finished Product RAW Product" at bounding box center [635, 191] width 945 height 22
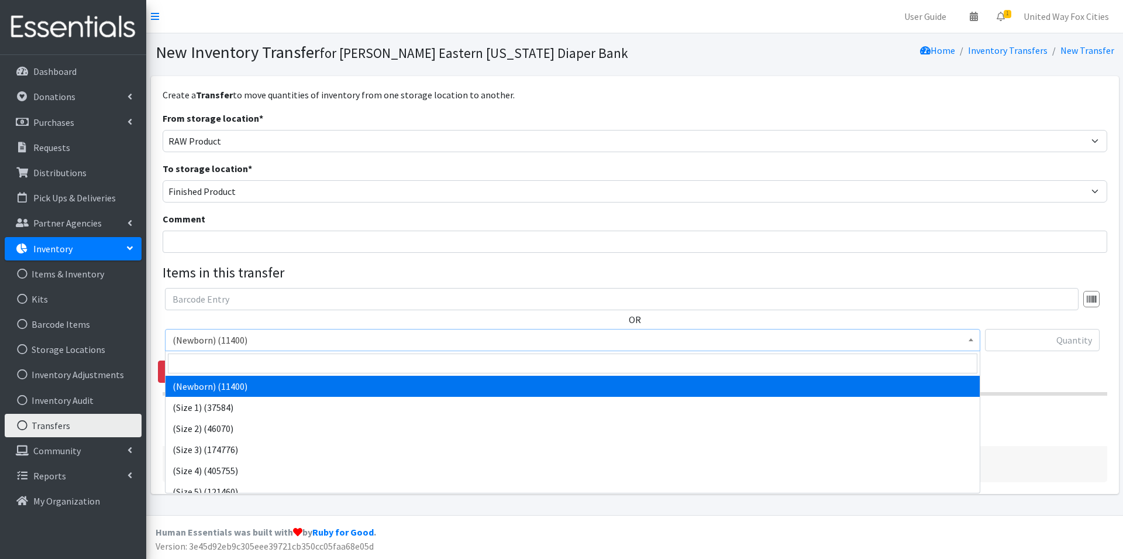
click at [298, 345] on span "(Newborn) (11400)" at bounding box center [573, 340] width 800 height 16
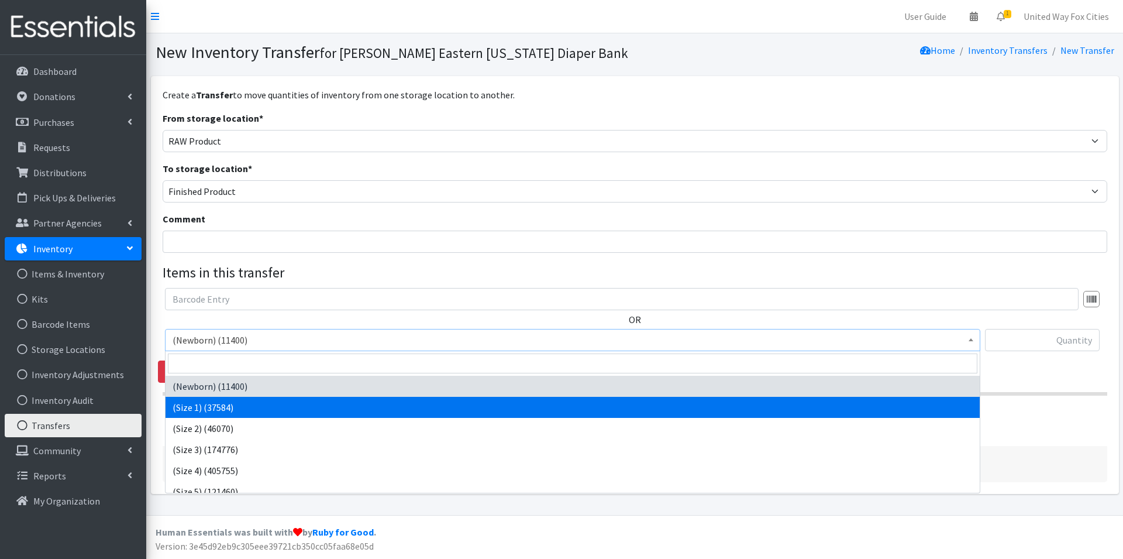
scroll to position [157, 0]
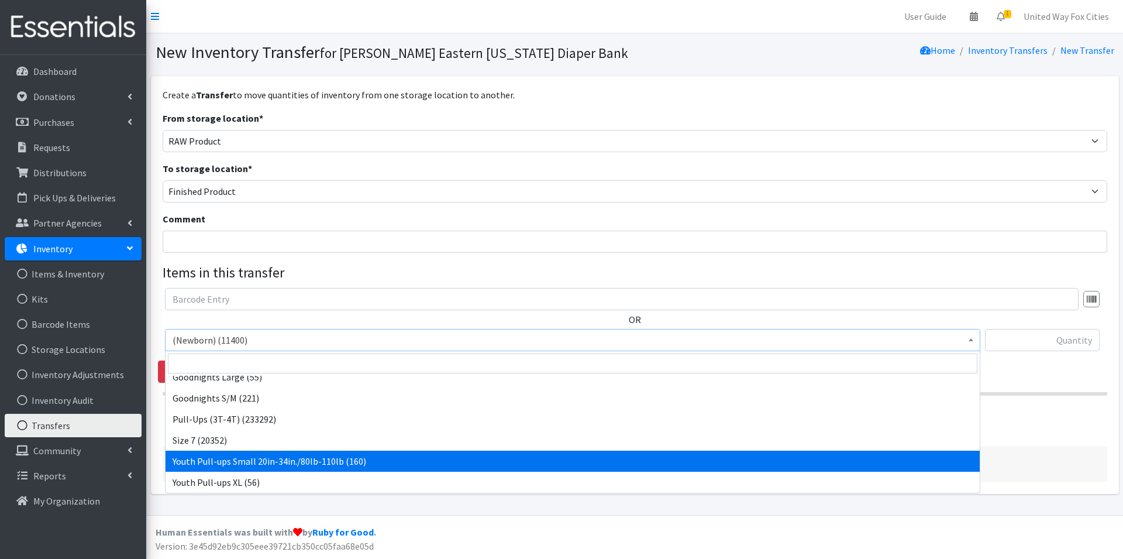
select select "14777"
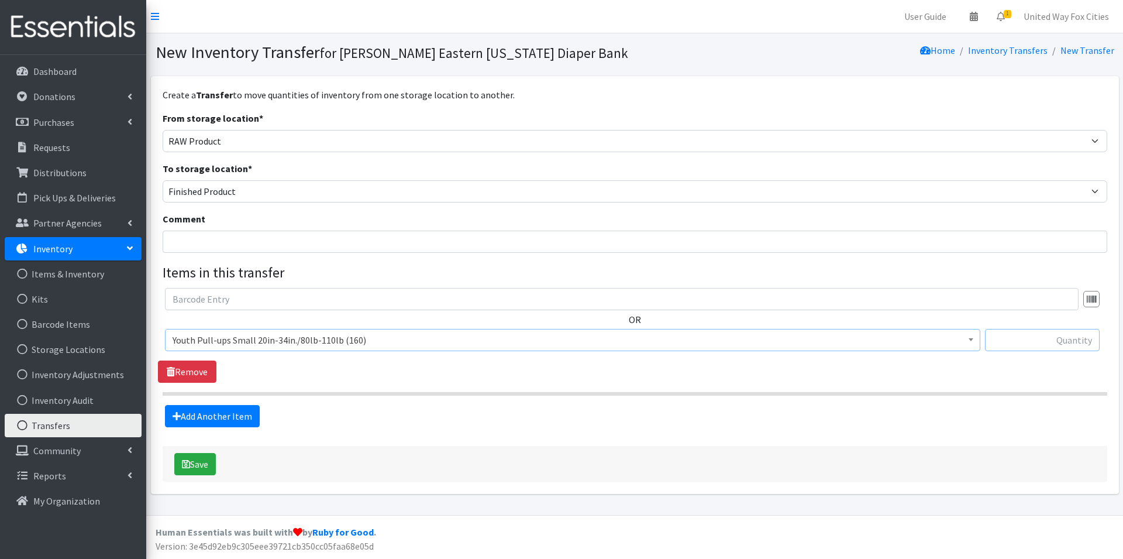
click at [1068, 344] on input "text" at bounding box center [1042, 340] width 115 height 22
type input "160"
click at [206, 471] on button "Save" at bounding box center [195, 464] width 42 height 22
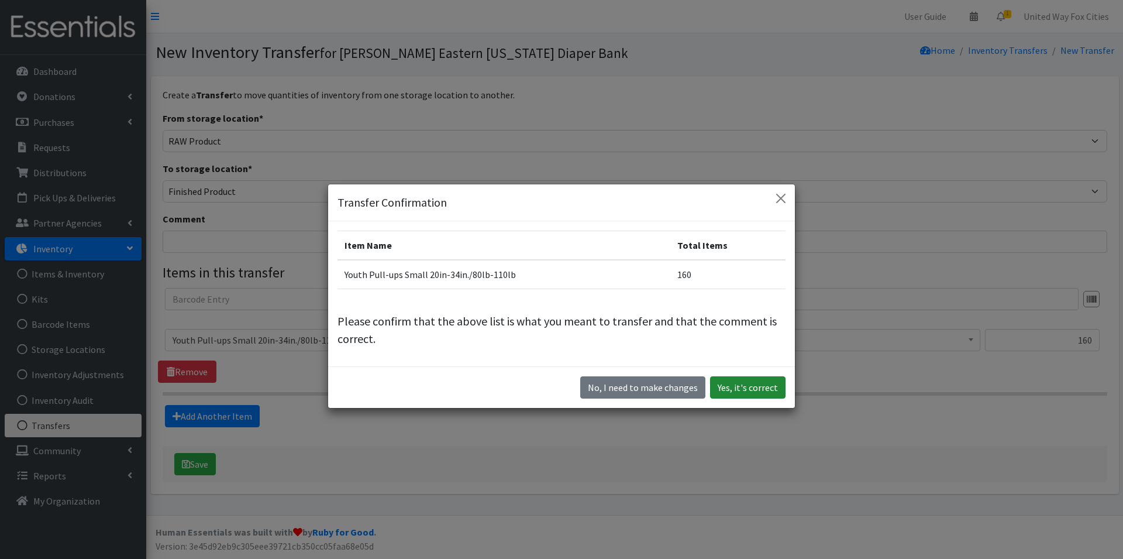
click at [747, 391] on button "Yes, it's correct" at bounding box center [747, 387] width 75 height 22
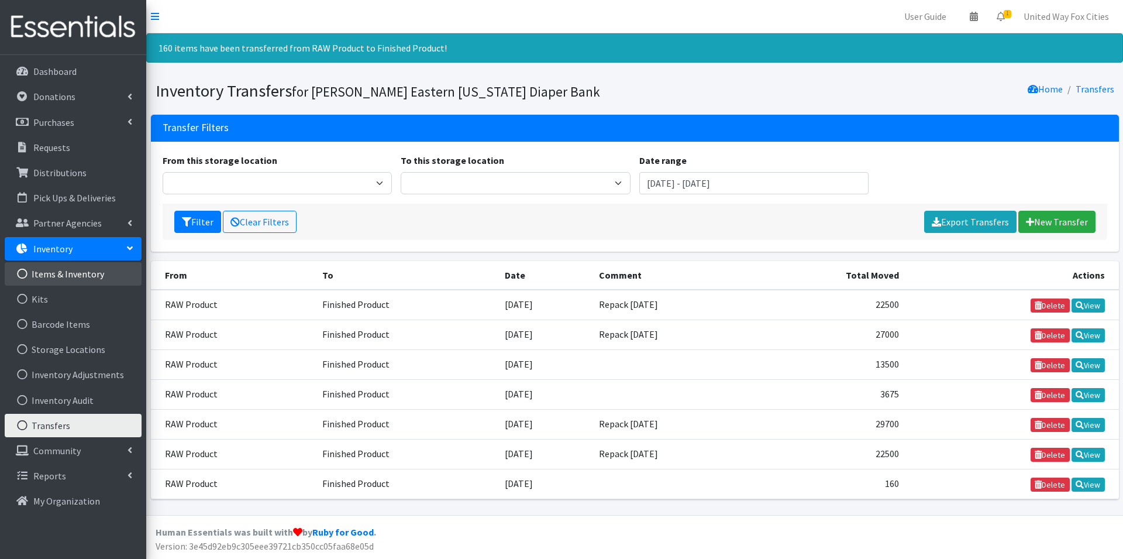
click at [61, 275] on link "Items & Inventory" at bounding box center [73, 273] width 137 height 23
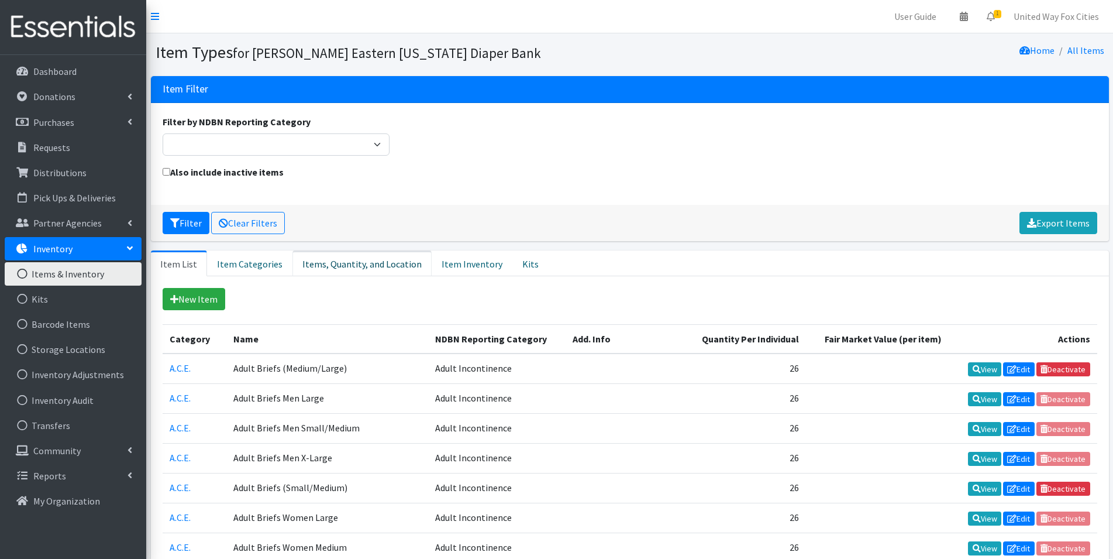
click at [328, 258] on link "Items, Quantity, and Location" at bounding box center [361, 263] width 139 height 26
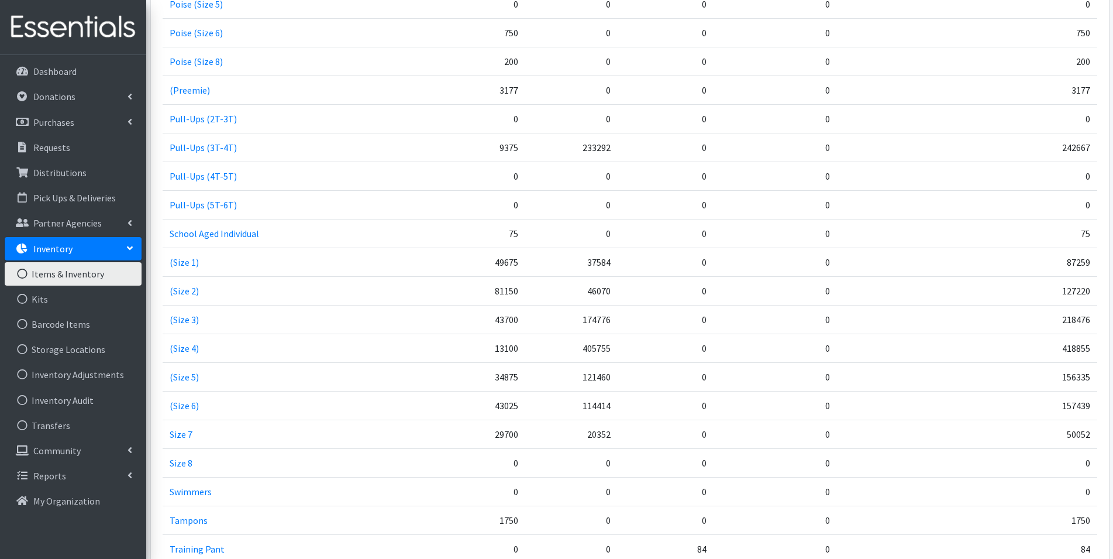
scroll to position [1818, 0]
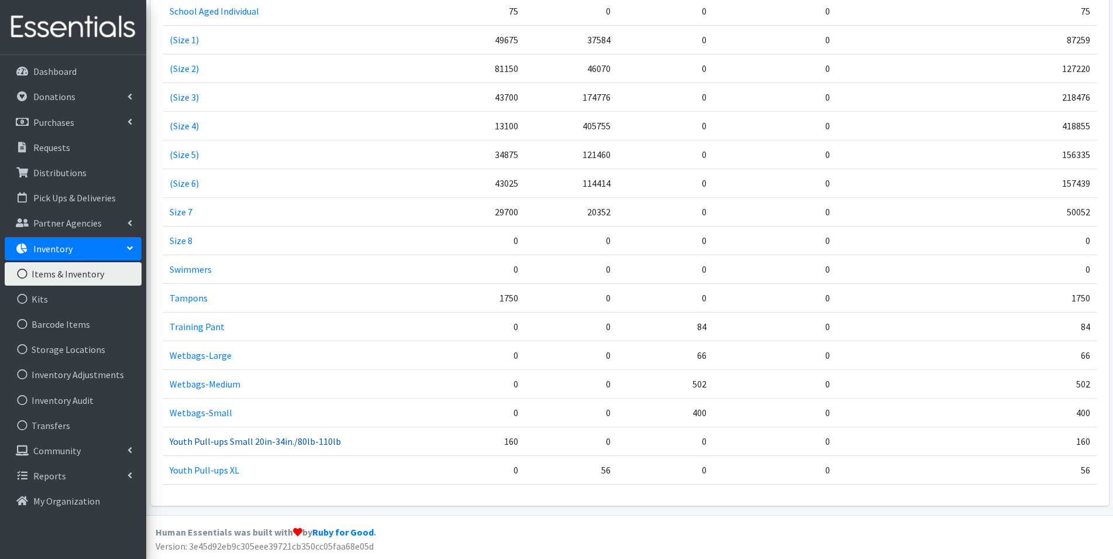
click at [248, 443] on link "Youth Pull-ups Small 20in-34in./80lb-110lb" at bounding box center [255, 441] width 171 height 12
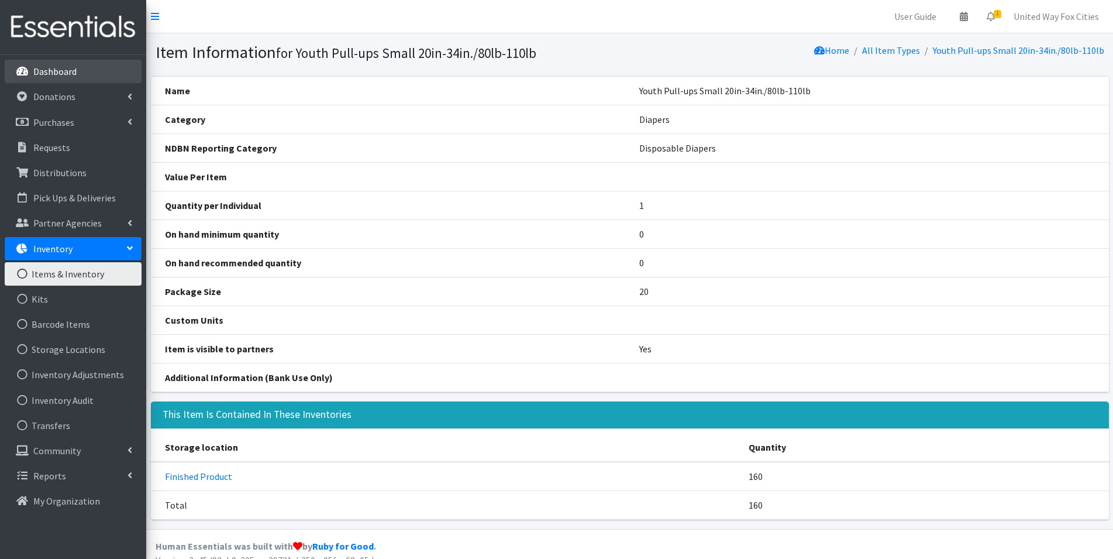
click at [44, 75] on p "Dashboard" at bounding box center [54, 72] width 43 height 12
